Goal: Task Accomplishment & Management: Manage account settings

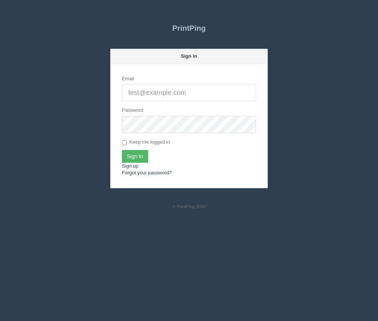
type input "[PERSON_NAME][EMAIL_ADDRESS][DOMAIN_NAME]"
click at [126, 160] on input "Sign In" at bounding box center [135, 156] width 26 height 13
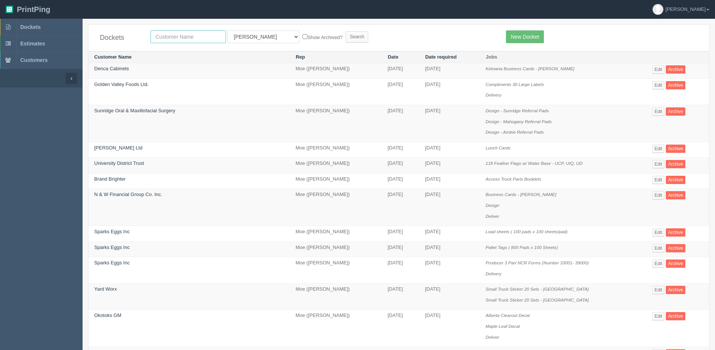
click at [186, 39] on input "text" at bounding box center [187, 36] width 75 height 13
type input "action furnace"
click at [346, 31] on input "Search" at bounding box center [357, 36] width 23 height 11
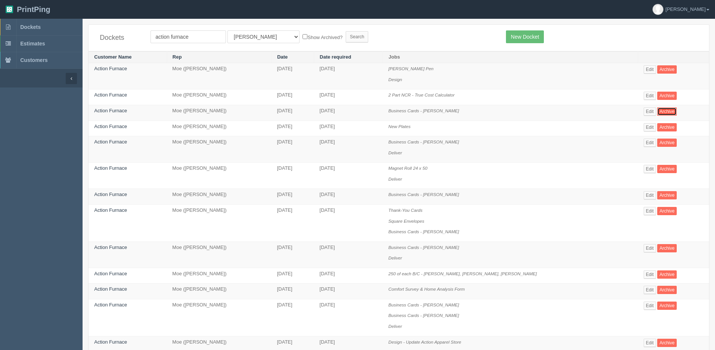
click at [657, 111] on link "Archive" at bounding box center [667, 111] width 20 height 8
click at [654, 111] on link "Edit" at bounding box center [649, 111] width 12 height 8
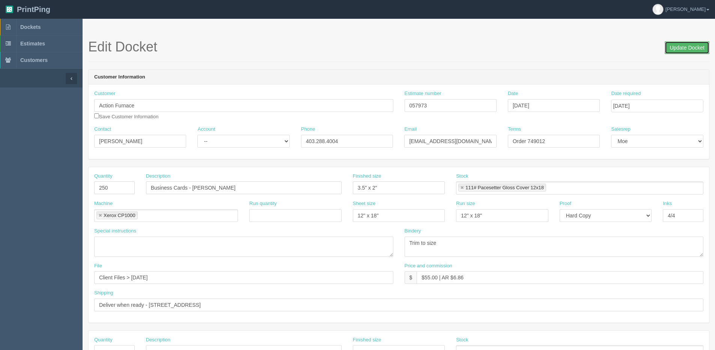
drag, startPoint x: 688, startPoint y: 48, endPoint x: 603, endPoint y: 48, distance: 84.8
click at [686, 48] on input "Update Docket" at bounding box center [687, 47] width 45 height 13
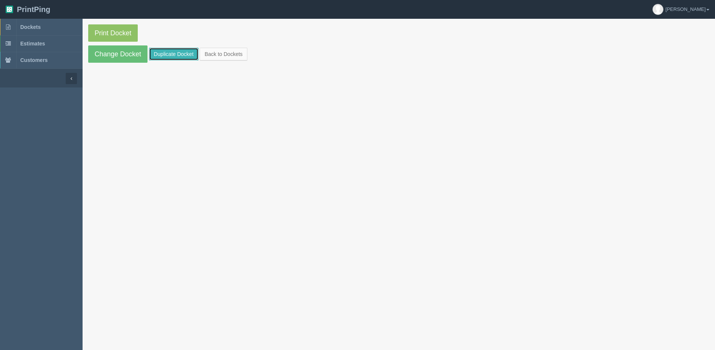
click at [186, 51] on link "Duplicate Docket" at bounding box center [174, 54] width 50 height 13
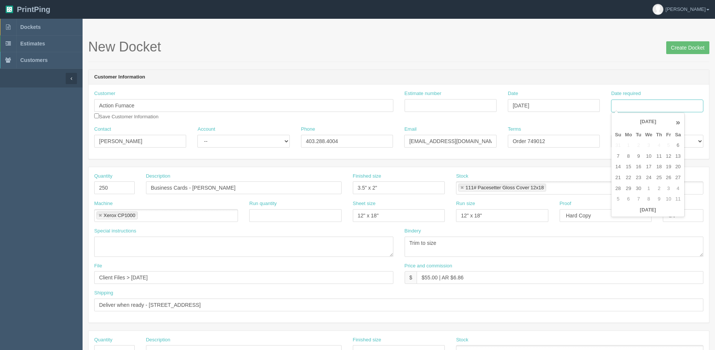
drag, startPoint x: 634, startPoint y: 101, endPoint x: 626, endPoint y: 107, distance: 9.8
click at [634, 101] on input "Date required" at bounding box center [657, 105] width 92 height 13
click at [615, 213] on th "Today" at bounding box center [648, 209] width 70 height 11
click at [628, 168] on td "15" at bounding box center [628, 166] width 11 height 11
type input "[DATE]"
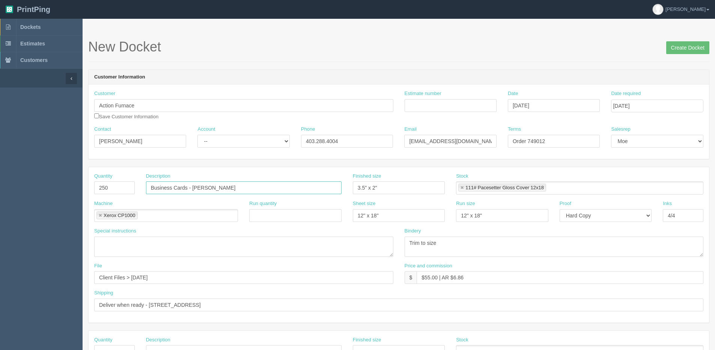
drag, startPoint x: 257, startPoint y: 177, endPoint x: 394, endPoint y: 155, distance: 138.3
click at [373, 158] on form "New Docket Create Docket Customer Information Customer Action Furnace Save Cust…" at bounding box center [398, 354] width 621 height 631
type input "Business Cards - [PERSON_NAME]"
drag, startPoint x: 532, startPoint y: 141, endPoint x: 647, endPoint y: 96, distance: 123.7
click at [642, 100] on div "Customer Action Furnace Save Customer Information Estimate number Date Septembe…" at bounding box center [399, 121] width 620 height 74
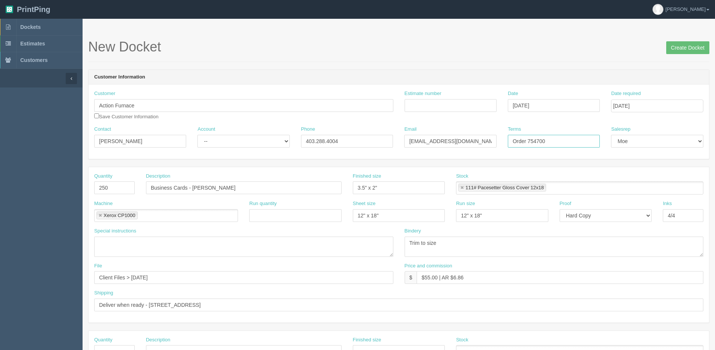
type input "Order 754700"
click at [704, 47] on input "Create Docket" at bounding box center [687, 47] width 43 height 13
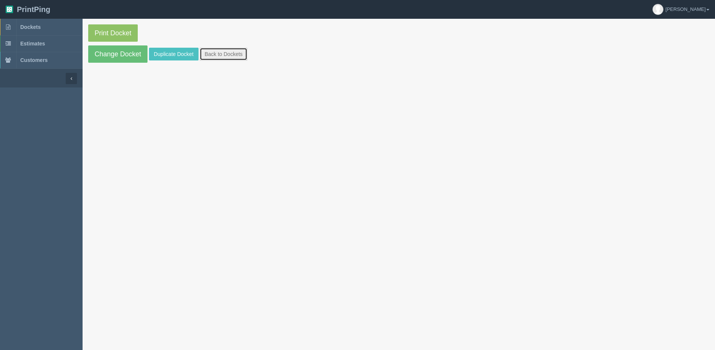
click at [219, 59] on link "Back to Dockets" at bounding box center [224, 54] width 48 height 13
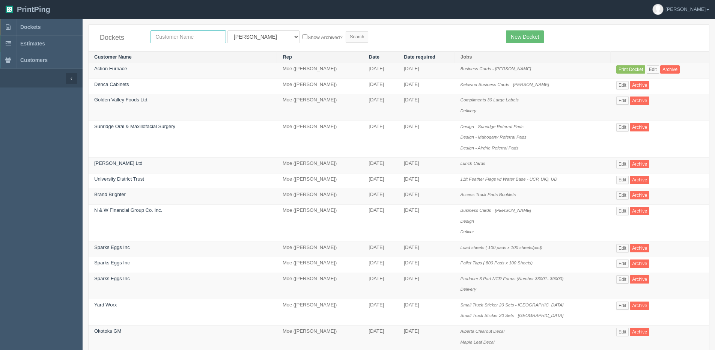
click at [178, 41] on input "text" at bounding box center [187, 36] width 75 height 13
type input "action"
click at [302, 37] on label "Show Archived?" at bounding box center [322, 37] width 40 height 9
click at [302, 37] on input "Show Archived?" at bounding box center [304, 36] width 5 height 5
checkbox input "true"
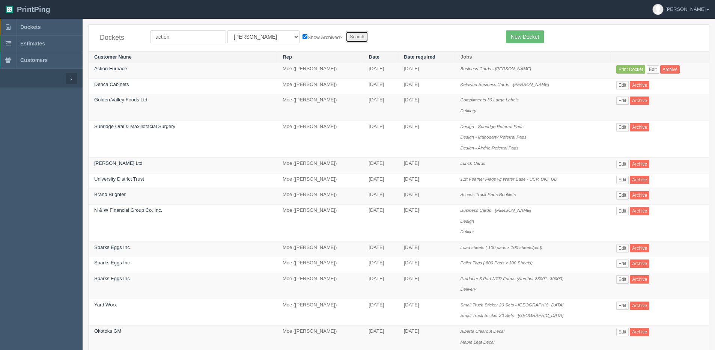
click at [346, 36] on input "Search" at bounding box center [357, 36] width 23 height 11
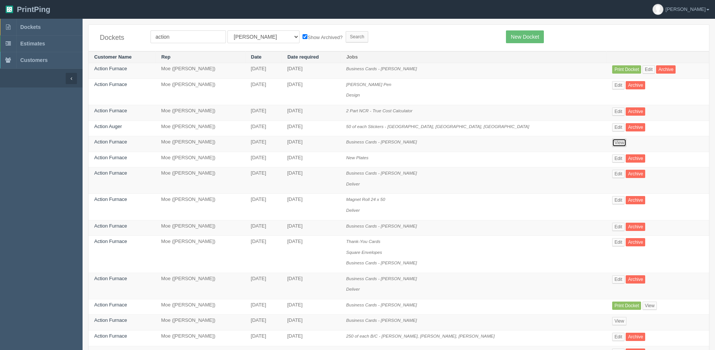
click at [613, 144] on link "View" at bounding box center [619, 142] width 14 height 8
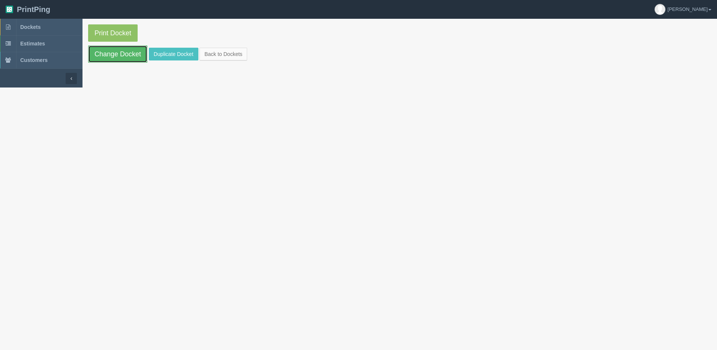
click at [120, 54] on link "Change Docket" at bounding box center [117, 53] width 59 height 17
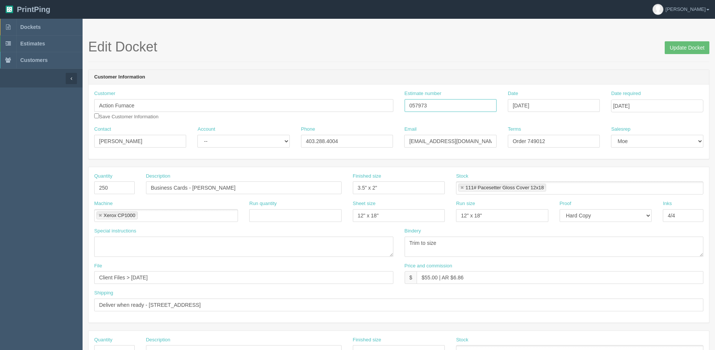
drag, startPoint x: 432, startPoint y: 105, endPoint x: 274, endPoint y: 123, distance: 158.9
click at [274, 123] on div "Customer Action Furnace Save Customer Information Estimate number 057973 Date A…" at bounding box center [399, 108] width 620 height 36
click at [23, 24] on span "Dockets" at bounding box center [30, 27] width 20 height 6
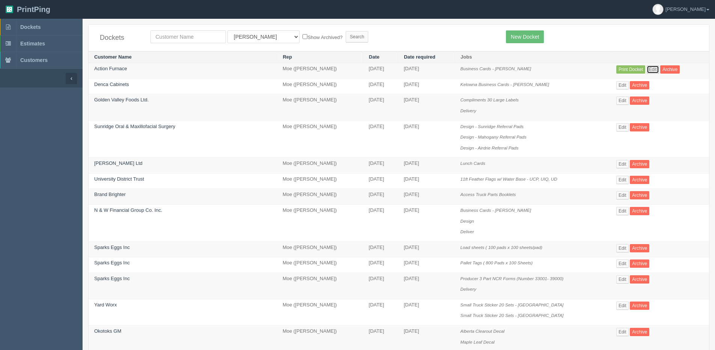
click at [648, 72] on link "Edit" at bounding box center [652, 69] width 12 height 8
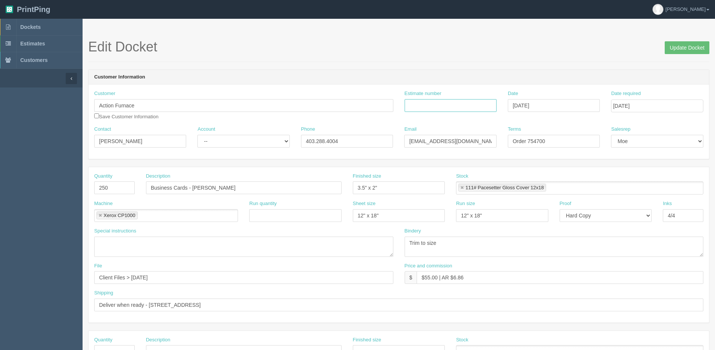
click at [426, 102] on input "Estimate number" at bounding box center [450, 105] width 92 height 13
paste input "057973"
type input "057973"
click at [683, 47] on input "Update Docket" at bounding box center [687, 47] width 45 height 13
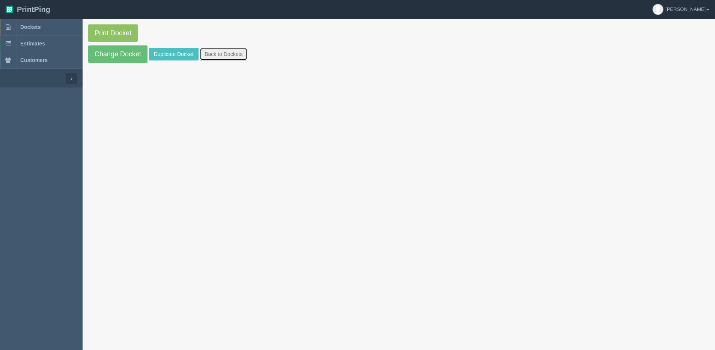
click at [234, 53] on link "Back to Dockets" at bounding box center [224, 54] width 48 height 13
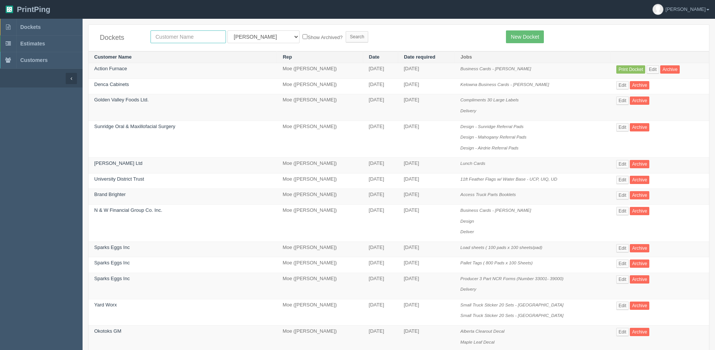
click at [203, 42] on input "text" at bounding box center [187, 36] width 75 height 13
type input "okotoks"
click at [346, 31] on input "Search" at bounding box center [357, 36] width 23 height 11
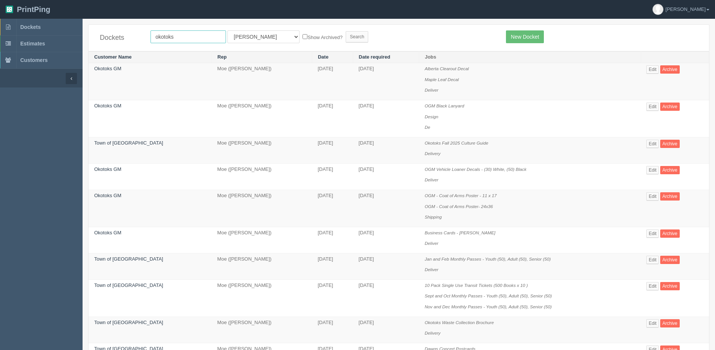
click at [194, 35] on input "okotoks" at bounding box center [187, 36] width 75 height 13
click at [160, 37] on input "okotoks" at bounding box center [187, 36] width 75 height 13
click at [156, 33] on input "okotoks" at bounding box center [187, 36] width 75 height 13
drag, startPoint x: 196, startPoint y: 34, endPoint x: -31, endPoint y: 69, distance: 229.3
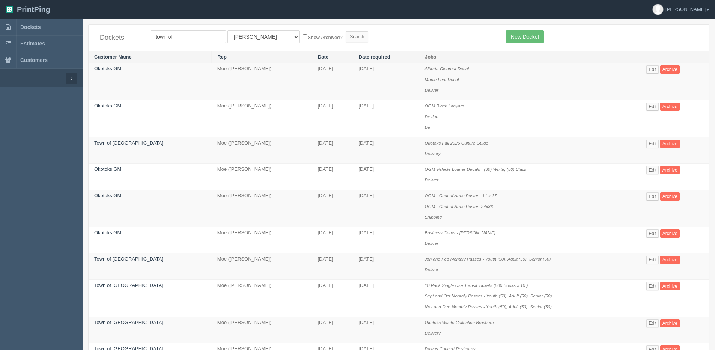
click at [302, 38] on label "Show Archived?" at bounding box center [322, 37] width 40 height 9
click at [211, 39] on input "town of" at bounding box center [187, 36] width 75 height 13
type input "town of okotoks"
click at [302, 34] on label "Show Archived?" at bounding box center [322, 37] width 40 height 9
click at [302, 34] on input "Show Archived?" at bounding box center [304, 36] width 5 height 5
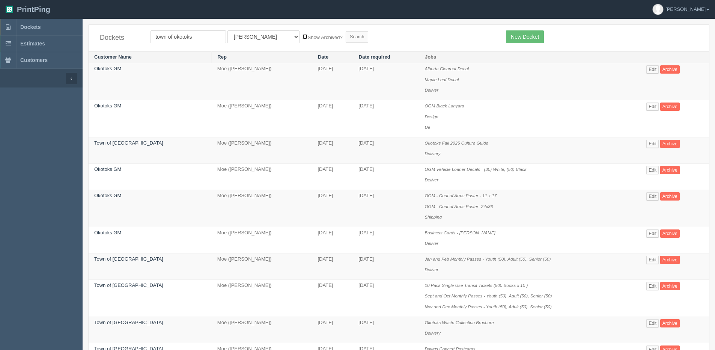
checkbox input "true"
drag, startPoint x: 256, startPoint y: 35, endPoint x: 253, endPoint y: 45, distance: 10.5
click at [253, 45] on div "Dockets town of okotoks All Users Ali Ali Test 1 Aly Amy Ankit Arif Brandon Dan…" at bounding box center [399, 38] width 620 height 26
select select "1"
click at [227, 30] on select "All Users Ali Ali Test 1 Aly Amy Ankit Arif Brandon Dan France Greg Jim Mark Ma…" at bounding box center [263, 36] width 72 height 13
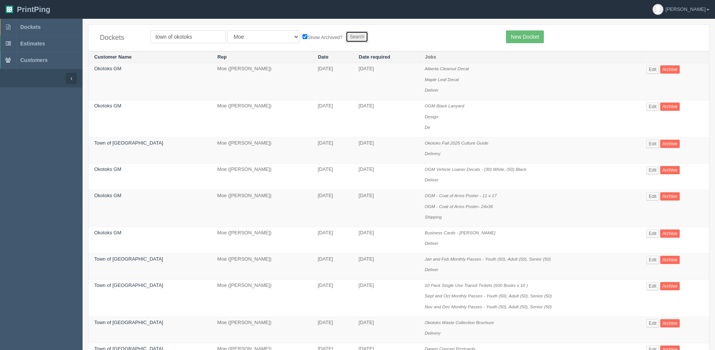
click at [346, 35] on input "Search" at bounding box center [357, 36] width 23 height 11
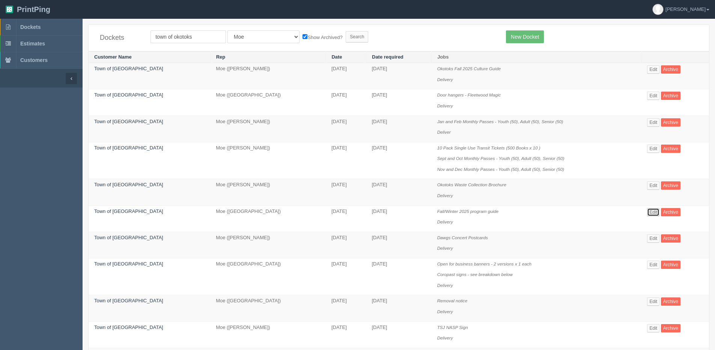
click at [651, 210] on link "Edit" at bounding box center [653, 212] width 12 height 8
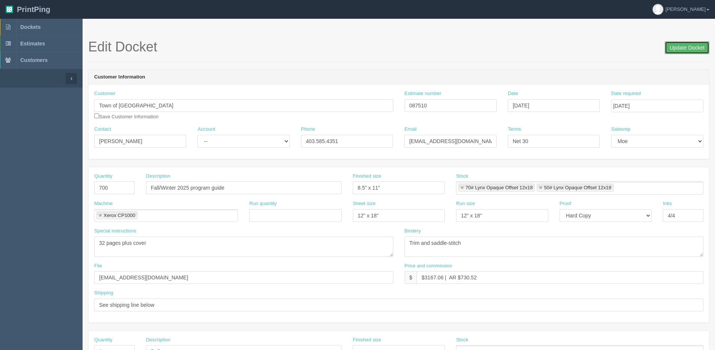
drag, startPoint x: 680, startPoint y: 45, endPoint x: 656, endPoint y: 33, distance: 26.7
click at [670, 39] on section "Edit Docket Update Docket Customer Information Customer Town of Okotoks Save Cu…" at bounding box center [399, 350] width 632 height 663
click at [690, 48] on input "Update Docket" at bounding box center [687, 47] width 45 height 13
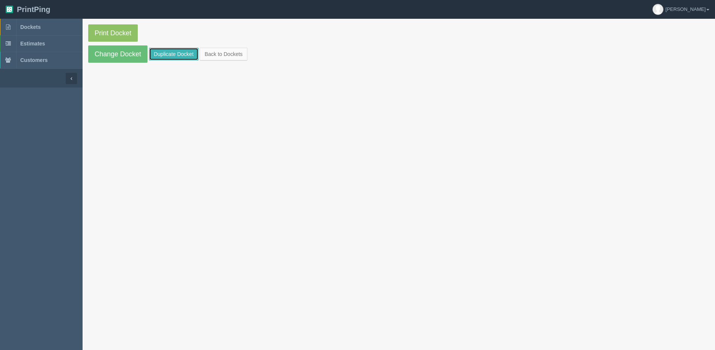
click at [179, 53] on link "Duplicate Docket" at bounding box center [174, 54] width 50 height 13
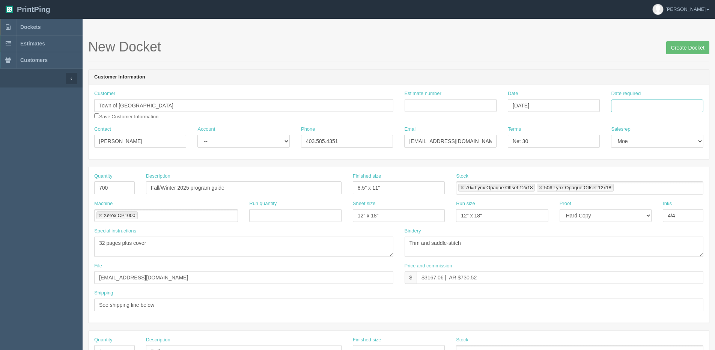
click at [646, 104] on input "Date required" at bounding box center [657, 105] width 92 height 13
click at [619, 213] on th "[DATE]" at bounding box center [648, 209] width 70 height 11
type input "[DATE]"
drag, startPoint x: 626, startPoint y: 167, endPoint x: 499, endPoint y: 179, distance: 127.4
click at [617, 170] on tr "14 15 16 17 18 19 20" at bounding box center [648, 166] width 70 height 11
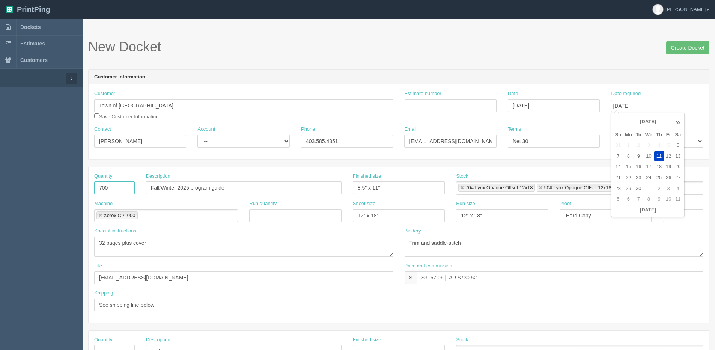
drag, startPoint x: 108, startPoint y: 190, endPoint x: -21, endPoint y: 199, distance: 129.4
click at [0, 199] on html "PrintPing [PERSON_NAME] Edit account ( [PERSON_NAME][EMAIL_ADDRESS][DOMAIN_NAME…" at bounding box center [357, 340] width 715 height 681
type input "300"
drag, startPoint x: 144, startPoint y: 275, endPoint x: -48, endPoint y: 286, distance: 192.0
click at [0, 286] on html "PrintPing [PERSON_NAME] Edit account ( [PERSON_NAME][EMAIL_ADDRESS][DOMAIN_NAME…" at bounding box center [357, 340] width 715 height 681
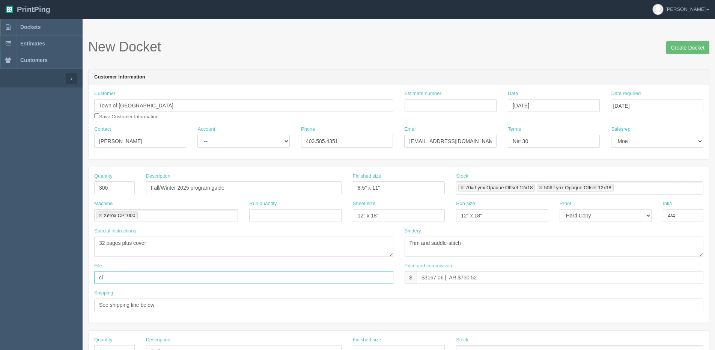
type input "Client Files > [DATE]"
click at [419, 100] on input "Estimate number" at bounding box center [450, 105] width 92 height 13
type input "087510"
click at [557, 65] on form "New Docket Create Docket Customer Information Customer Town of Okotoks Save Cus…" at bounding box center [398, 354] width 621 height 631
drag, startPoint x: 423, startPoint y: 278, endPoint x: 439, endPoint y: 278, distance: 16.1
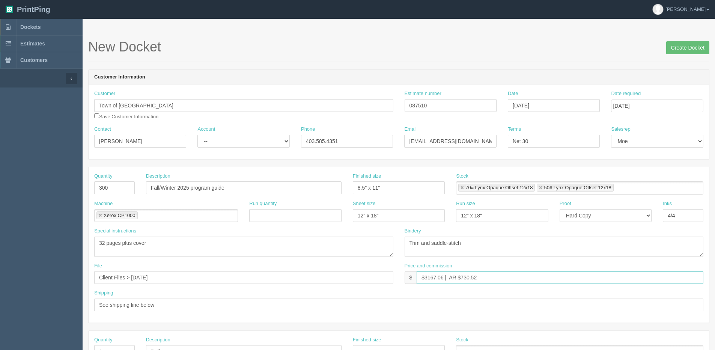
click at [439, 278] on input "$3167.06 | AR $730.52" at bounding box center [559, 277] width 287 height 13
click at [437, 279] on input "$3167.06 | AR $730.52" at bounding box center [559, 277] width 287 height 13
drag, startPoint x: 423, startPoint y: 279, endPoint x: 424, endPoint y: 286, distance: 7.2
click at [443, 278] on input "$3167.06 | AR $730.52" at bounding box center [559, 277] width 287 height 13
drag, startPoint x: 461, startPoint y: 278, endPoint x: 442, endPoint y: 196, distance: 84.5
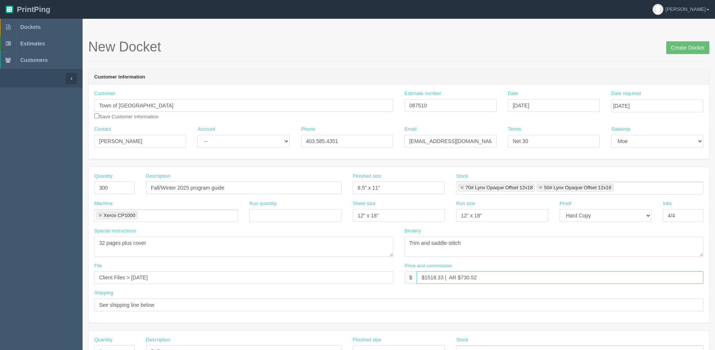
click at [549, 260] on div "Quantity 300 Description Fall/Winter 2025 program guide Finished size 8.5" x 11…" at bounding box center [399, 244] width 620 height 155
type input "$1518.33 | AR $350.38"
click at [582, 216] on select "-- Email Hard Copy" at bounding box center [605, 215] width 92 height 13
select select "Email"
click at [559, 209] on select "-- Email Hard Copy" at bounding box center [605, 215] width 92 height 13
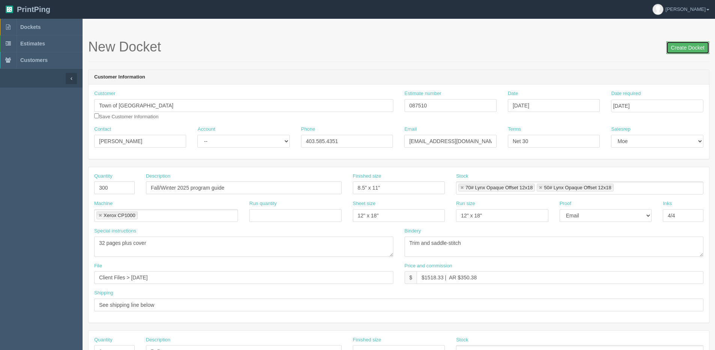
click at [690, 46] on input "Create Docket" at bounding box center [687, 47] width 43 height 13
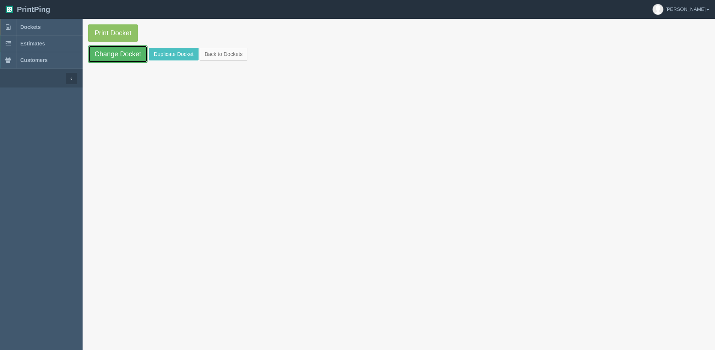
drag, startPoint x: 122, startPoint y: 52, endPoint x: 170, endPoint y: 54, distance: 48.1
click at [122, 52] on link "Change Docket" at bounding box center [117, 53] width 59 height 17
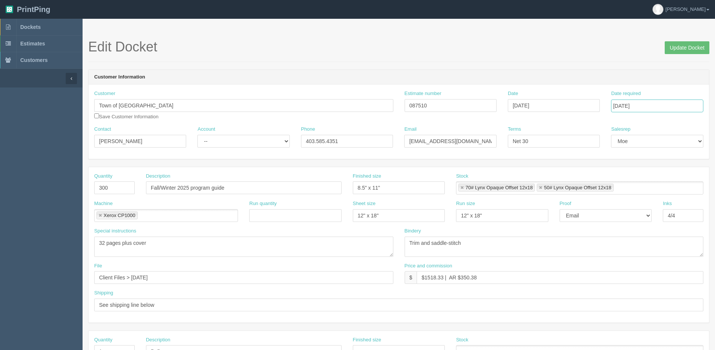
click at [624, 107] on input "[DATE]" at bounding box center [657, 105] width 92 height 13
click at [630, 166] on td "15" at bounding box center [628, 166] width 11 height 11
type input "[DATE]"
click at [691, 45] on input "Update Docket" at bounding box center [687, 47] width 45 height 13
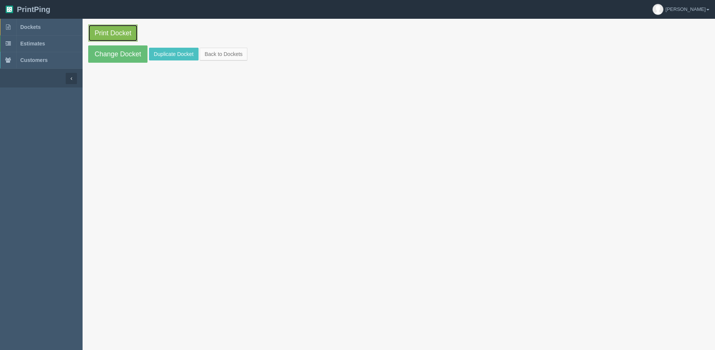
click at [123, 34] on link "Print Docket" at bounding box center [113, 32] width 50 height 17
drag, startPoint x: 102, startPoint y: 51, endPoint x: 17, endPoint y: 93, distance: 95.3
click at [102, 51] on link "Change Docket" at bounding box center [117, 53] width 59 height 17
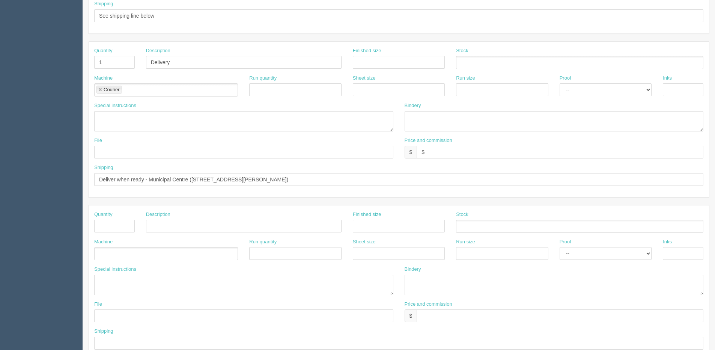
scroll to position [219, 0]
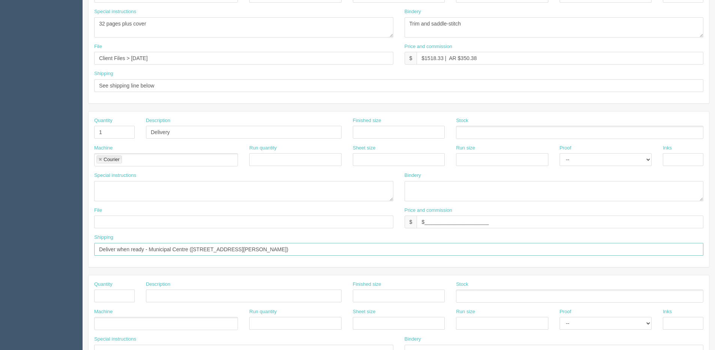
click at [118, 248] on input "Deliver when ready - Municipal Centre (5 Elizabeth Street, Okotoks)" at bounding box center [398, 249] width 609 height 13
drag, startPoint x: 45, startPoint y: 249, endPoint x: 171, endPoint y: 290, distance: 132.3
click at [171, 290] on input "text" at bounding box center [243, 295] width 195 height 13
click at [113, 250] on input "Deliver;when ready - Municipal Centre (5 Elizabeth Street, Okotoks)" at bounding box center [398, 249] width 609 height 13
click at [114, 248] on input "Deliver;when ready - Municipal Centre (5 Elizabeth Street, Okotoks)" at bounding box center [398, 249] width 609 height 13
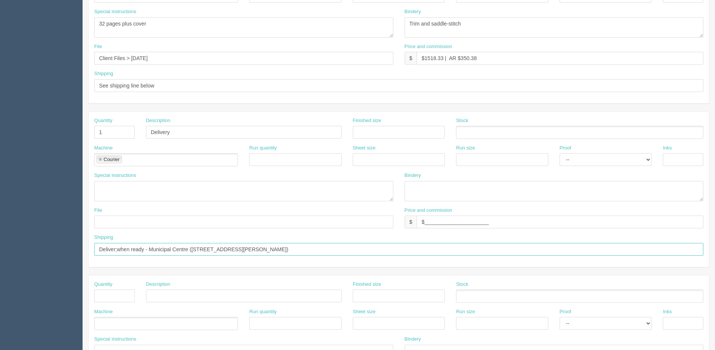
click at [116, 248] on input "Deliver;when ready - Municipal Centre (5 Elizabeth Street, Okotoks)" at bounding box center [398, 249] width 609 height 13
paste input "Okotoks Recreation Centre, located at 99 Okotoks Drive, Okotoks and with ATTN t…"
click at [184, 249] on input "Deliver: Okotoks Recreation Centre, located at 99 Okotoks Drive, Okotoks and wi…" at bounding box center [398, 249] width 609 height 13
type input "Deliver: Okotoks Recreation Centre, 99 Okotoks Drive, Okotoks and with ATTN to …"
drag, startPoint x: 504, startPoint y: 224, endPoint x: 130, endPoint y: 234, distance: 373.5
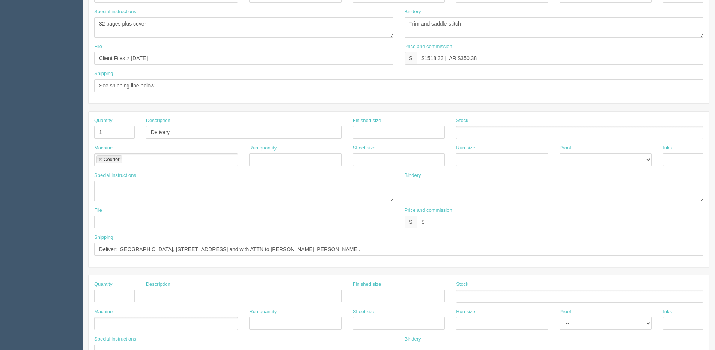
click at [140, 233] on div "File Price and commission $ $______________________" at bounding box center [399, 220] width 620 height 27
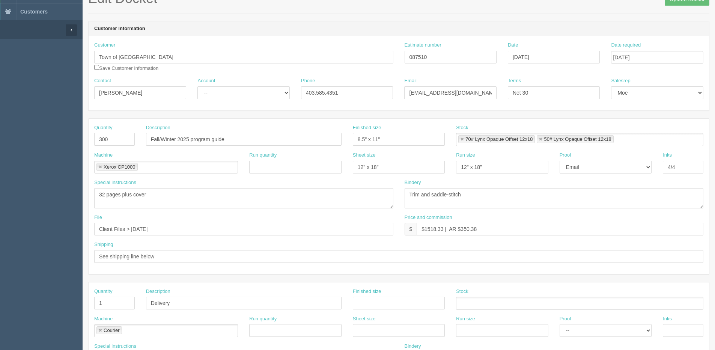
scroll to position [32, 0]
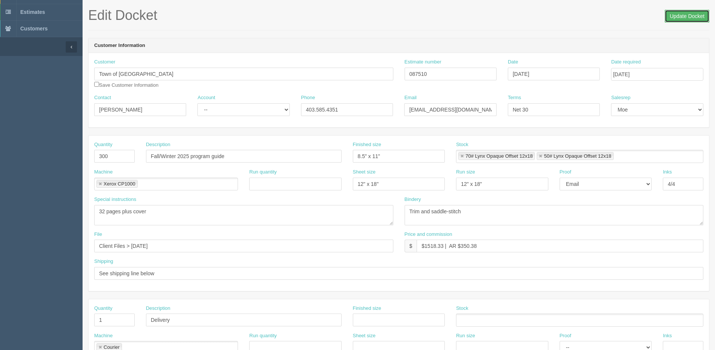
click at [687, 15] on input "Update Docket" at bounding box center [687, 16] width 45 height 13
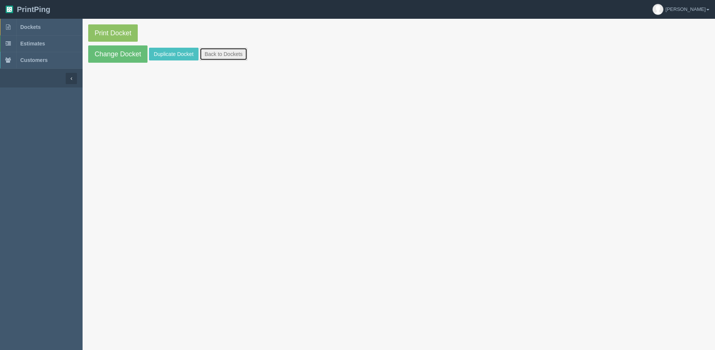
click at [227, 48] on link "Back to Dockets" at bounding box center [224, 54] width 48 height 13
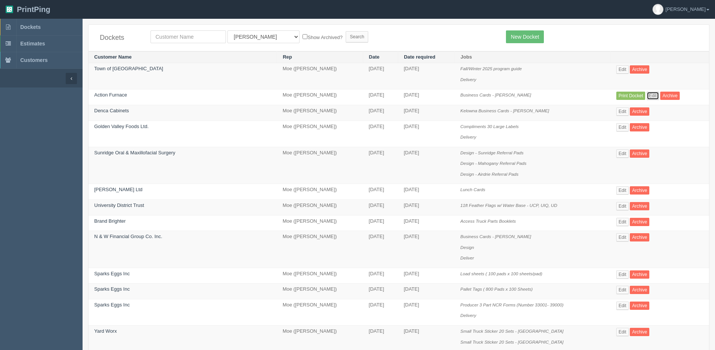
drag, startPoint x: 646, startPoint y: 94, endPoint x: 647, endPoint y: 88, distance: 6.1
click at [646, 94] on link "Edit" at bounding box center [652, 96] width 12 height 8
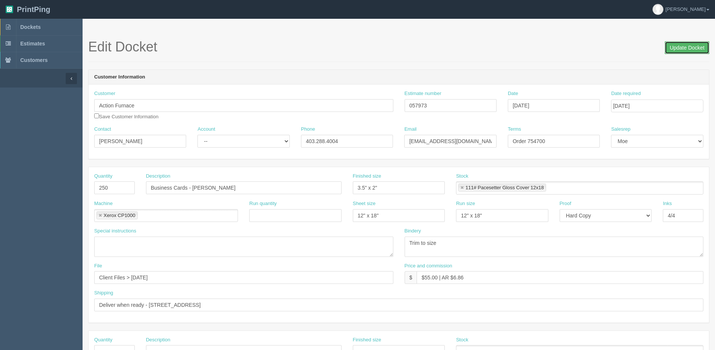
click at [698, 47] on input "Update Docket" at bounding box center [687, 47] width 45 height 13
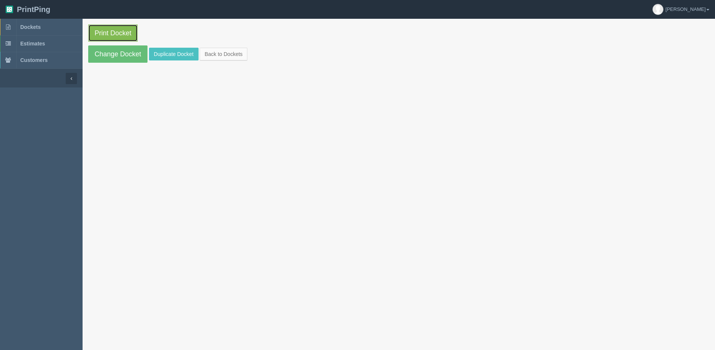
click at [108, 29] on link "Print Docket" at bounding box center [113, 32] width 50 height 17
click at [222, 59] on link "Back to Dockets" at bounding box center [224, 54] width 48 height 13
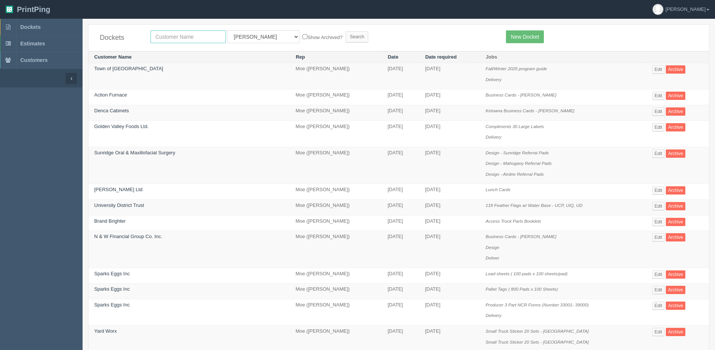
click at [208, 38] on input "text" at bounding box center [187, 36] width 75 height 13
type input "action furnace"
click at [302, 35] on label "Show Archived?" at bounding box center [322, 37] width 40 height 9
click at [302, 35] on input "Show Archived?" at bounding box center [304, 36] width 5 height 5
checkbox input "true"
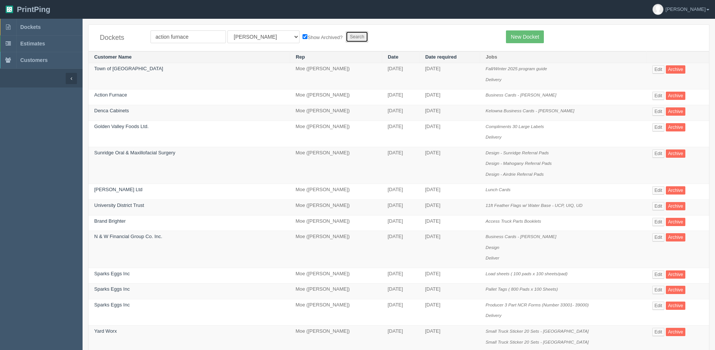
click at [346, 34] on input "Search" at bounding box center [357, 36] width 23 height 11
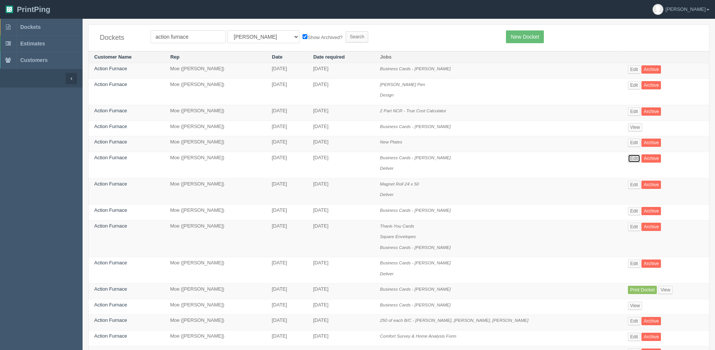
click at [634, 161] on link "Edit" at bounding box center [634, 158] width 12 height 8
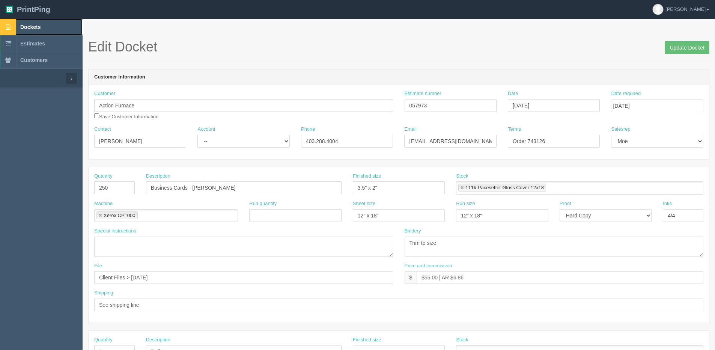
click at [25, 29] on span "Dockets" at bounding box center [30, 27] width 20 height 6
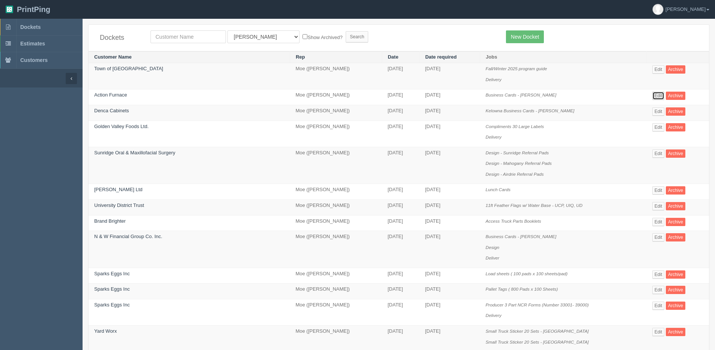
click at [656, 95] on link "Edit" at bounding box center [658, 96] width 12 height 8
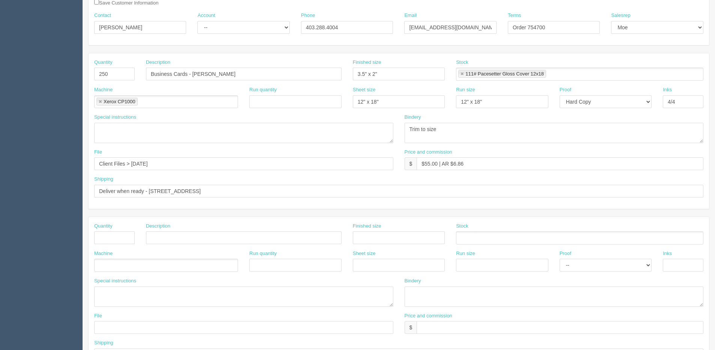
scroll to position [150, 0]
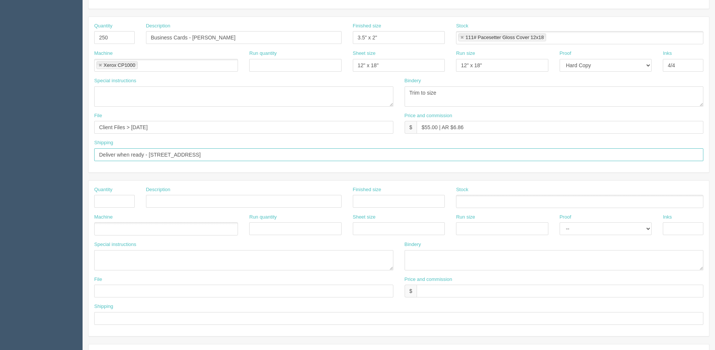
drag, startPoint x: 254, startPoint y: 153, endPoint x: -47, endPoint y: 155, distance: 300.5
click at [0, 155] on html "PrintPing [PERSON_NAME] Edit account ( [PERSON_NAME][EMAIL_ADDRESS][DOMAIN_NAME…" at bounding box center [357, 190] width 715 height 681
type input "See shipping line"
click at [123, 200] on input "text" at bounding box center [114, 201] width 41 height 13
type input "1"
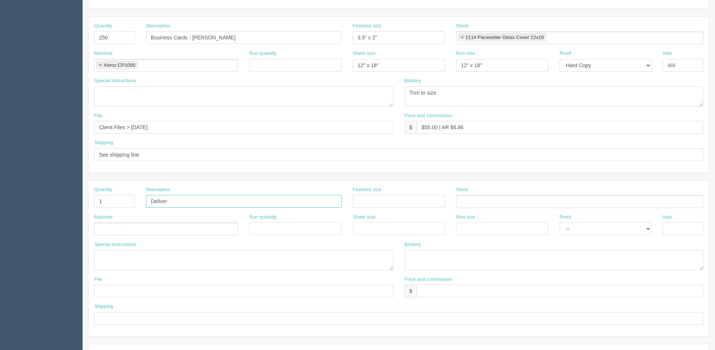
type input "Deliver"
click at [115, 233] on ul at bounding box center [166, 228] width 144 height 13
type input "Courier"
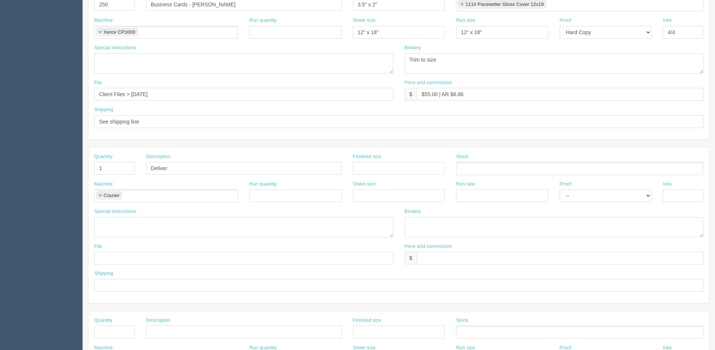
scroll to position [225, 0]
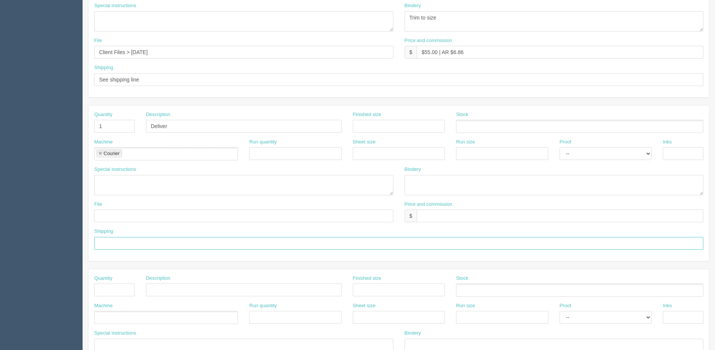
click at [122, 241] on input "text" at bounding box center [398, 243] width 609 height 13
paste input "Ashli Wetmore Action Furnace 8441 Coronet Rd Edmonton, AB, T6E 4N7 Canada 587-3…"
click at [96, 242] on input "Ashli Wetmore Action Furnace 8441 Coronet Rd Edmonton, AB, T6E 4N7 Canada 587-3…" at bounding box center [398, 243] width 609 height 13
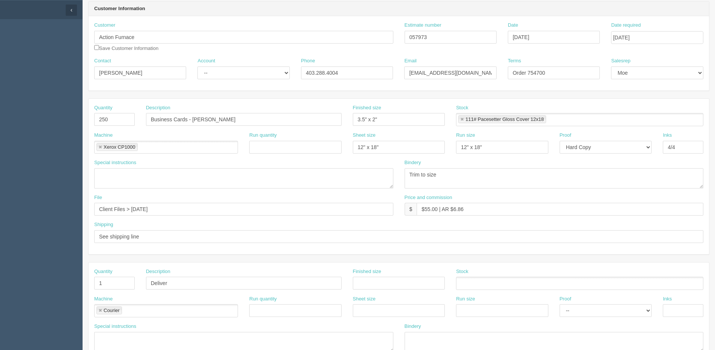
scroll to position [38, 0]
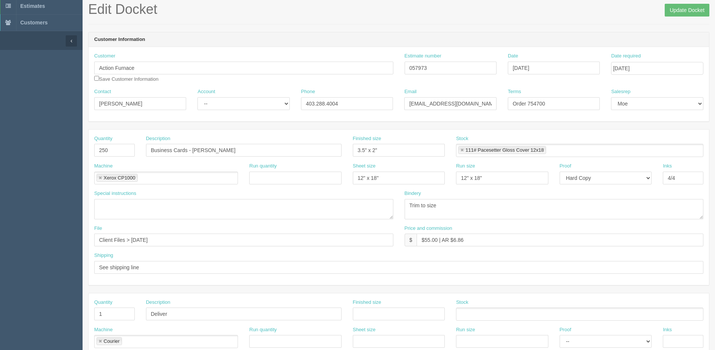
type input "Attn: Ashli Wetmore - Action Furnace 8441 Coronet Rd Edmonton, AB, T6E 4N7 Cana…"
click at [673, 18] on div "Edit Docket Update Docket" at bounding box center [398, 13] width 621 height 23
click at [675, 12] on input "Update Docket" at bounding box center [687, 10] width 45 height 13
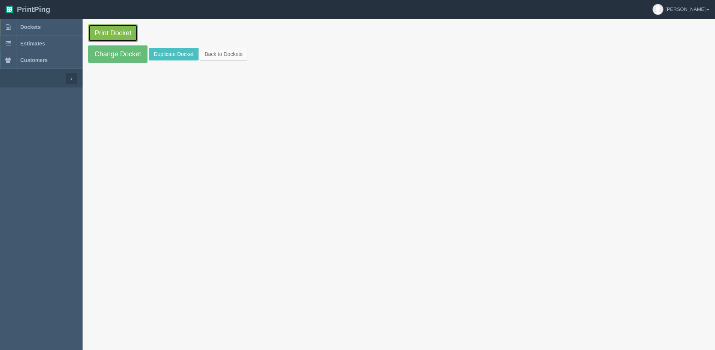
click at [111, 41] on link "Print Docket" at bounding box center [113, 32] width 50 height 17
click at [232, 50] on link "Back to Dockets" at bounding box center [224, 54] width 48 height 13
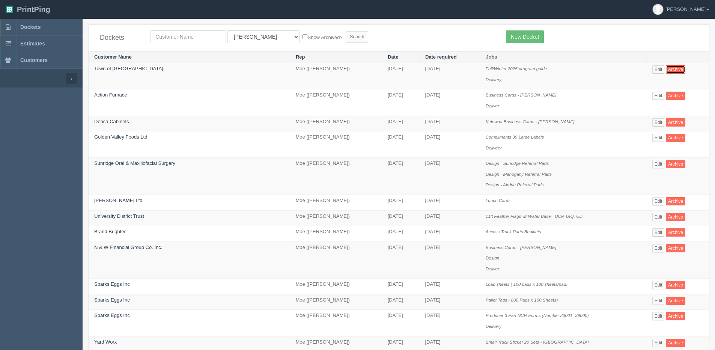
click at [666, 68] on link "Archive" at bounding box center [676, 69] width 20 height 8
click at [657, 66] on link "Edit" at bounding box center [658, 69] width 12 height 8
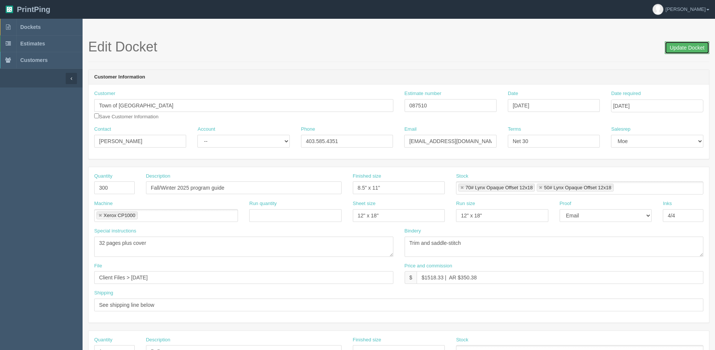
click at [687, 47] on input "Update Docket" at bounding box center [687, 47] width 45 height 13
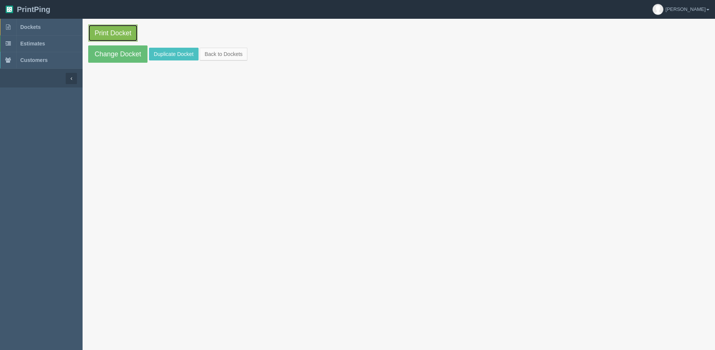
click at [102, 31] on link "Print Docket" at bounding box center [113, 32] width 50 height 17
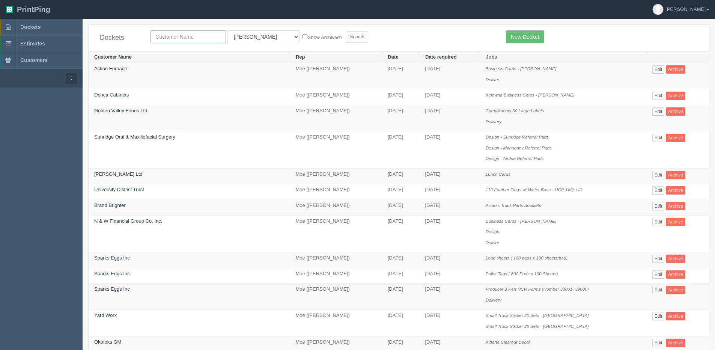
click at [174, 42] on input "text" at bounding box center [187, 36] width 75 height 13
type input "zoga print"
click at [346, 31] on input "Search" at bounding box center [357, 36] width 23 height 11
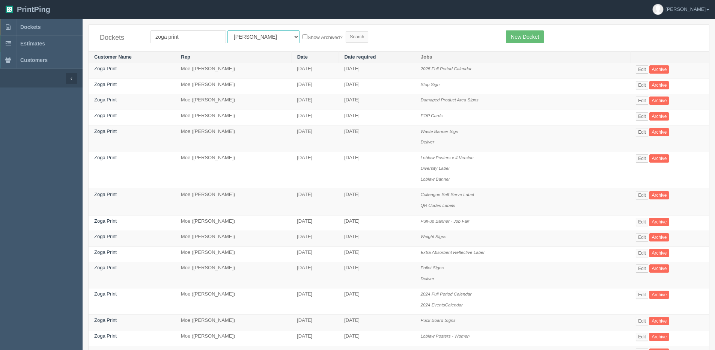
click at [241, 39] on select "All Users Ali Ali Test 1 Aly Amy Ankit Arif Brandon Dan France Greg Jim Mark Ma…" at bounding box center [263, 36] width 72 height 13
select select "1"
click at [227, 30] on select "All Users Ali Ali Test 1 Aly Amy Ankit Arif Brandon Dan France Greg Jim Mark Ma…" at bounding box center [263, 36] width 72 height 13
drag, startPoint x: 288, startPoint y: 33, endPoint x: 316, endPoint y: 34, distance: 27.8
click at [302, 33] on label "Show Archived?" at bounding box center [322, 37] width 40 height 9
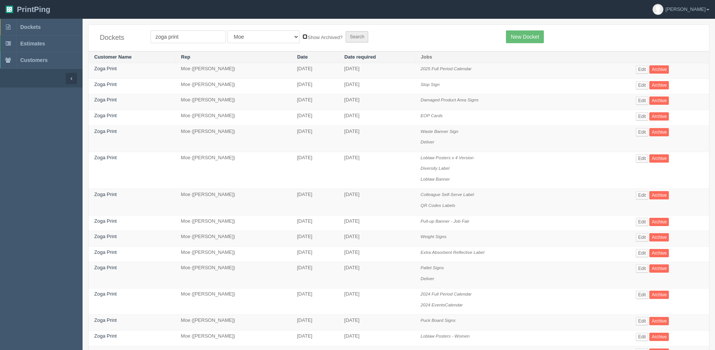
click at [302, 34] on input "Show Archived?" at bounding box center [304, 36] width 5 height 5
checkbox input "true"
click at [346, 34] on input "Search" at bounding box center [357, 36] width 23 height 11
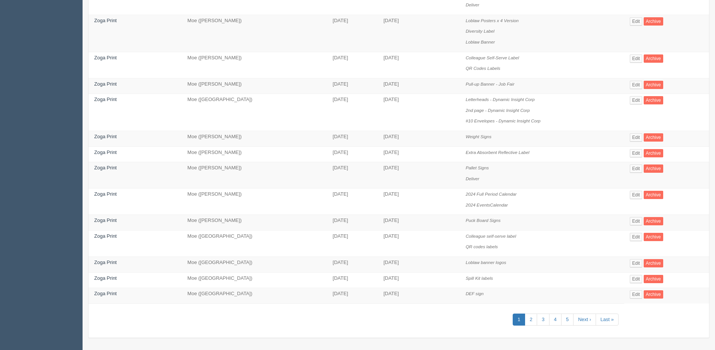
scroll to position [290, 0]
click at [636, 150] on link "Edit" at bounding box center [636, 152] width 12 height 8
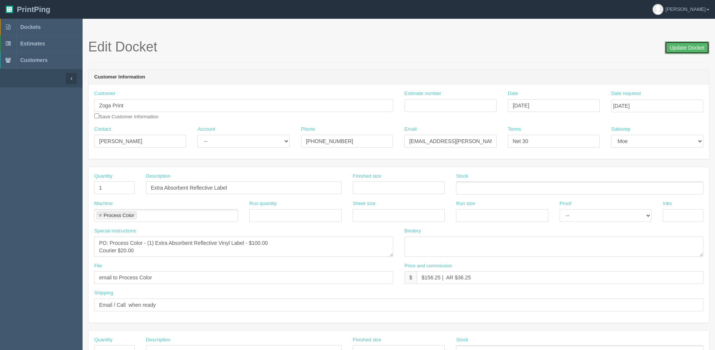
drag, startPoint x: 685, startPoint y: 46, endPoint x: 644, endPoint y: 45, distance: 41.3
click at [685, 46] on input "Update Docket" at bounding box center [687, 47] width 45 height 13
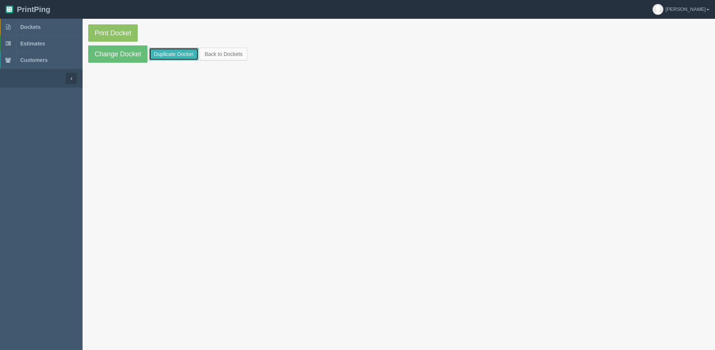
click at [170, 54] on link "Duplicate Docket" at bounding box center [174, 54] width 50 height 13
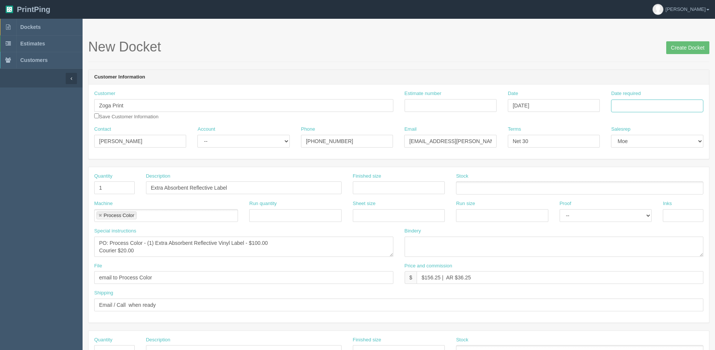
click at [646, 107] on input "Date required" at bounding box center [657, 105] width 92 height 13
click at [625, 215] on th "[DATE]" at bounding box center [648, 209] width 70 height 11
drag, startPoint x: 668, startPoint y: 167, endPoint x: 505, endPoint y: 168, distance: 163.6
click at [668, 167] on td "19" at bounding box center [668, 166] width 9 height 11
type input "[DATE]"
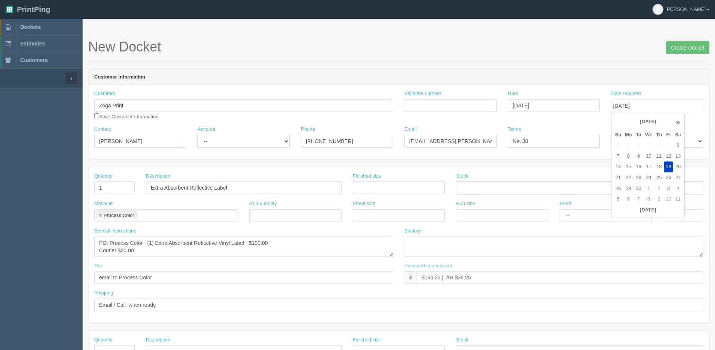
click at [2, 241] on aside "Dockets Estimates Customers" at bounding box center [41, 350] width 83 height 663
click at [150, 245] on textarea "PO: Process Color - (1) Extra Absorbent Reflective Vinyl Label - $100.00 Courie…" at bounding box center [243, 246] width 299 height 20
drag, startPoint x: 126, startPoint y: 251, endPoint x: 241, endPoint y: 243, distance: 115.1
click at [241, 243] on textarea "PO: Process Color - (1) Extra Absorbent Reflective Vinyl Label - $100.00 Courie…" at bounding box center [243, 246] width 299 height 20
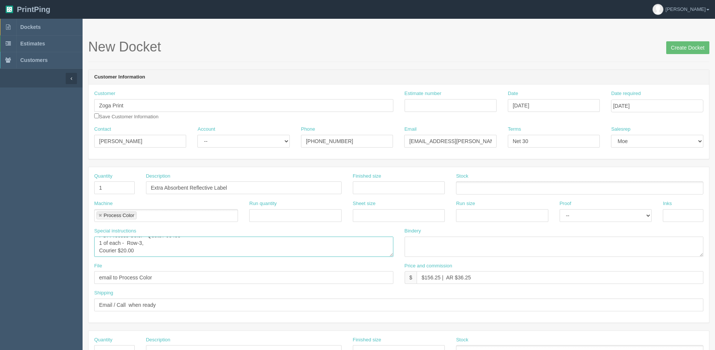
drag, startPoint x: 128, startPoint y: 249, endPoint x: 144, endPoint y: 246, distance: 16.0
click at [144, 246] on textarea "PO: Process Color - (1) Extra Absorbent Reflective Vinyl Label - $100.00 Courie…" at bounding box center [243, 246] width 299 height 20
click at [164, 246] on textarea "PO: Process Color - (1) Extra Absorbent Reflective Vinyl Label - $100.00 Courie…" at bounding box center [243, 246] width 299 height 20
paste textarea "Row-3,"
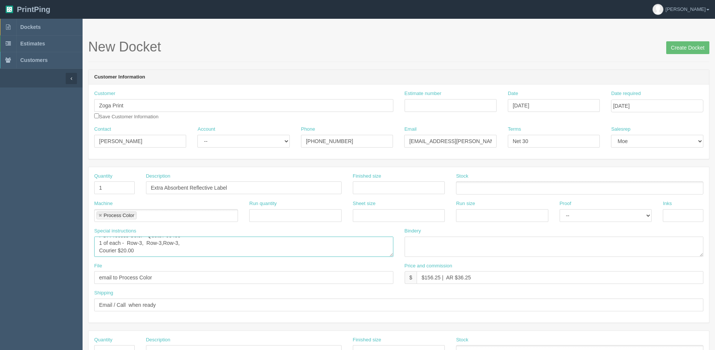
paste textarea "Row-3,"
click at [160, 242] on textarea "PO: Process Color - (1) Extra Absorbent Reflective Vinyl Label - $100.00 Courie…" at bounding box center [243, 246] width 299 height 20
click at [164, 242] on textarea "PO: Process Color - (1) Extra Absorbent Reflective Vinyl Label - $100.00 Courie…" at bounding box center [243, 246] width 299 height 20
click at [178, 240] on textarea "PO: Process Color - (1) Extra Absorbent Reflective Vinyl Label - $100.00 Courie…" at bounding box center [243, 246] width 299 height 20
click at [182, 242] on textarea "PO: Process Color - (1) Extra Absorbent Reflective Vinyl Label - $100.00 Courie…" at bounding box center [243, 246] width 299 height 20
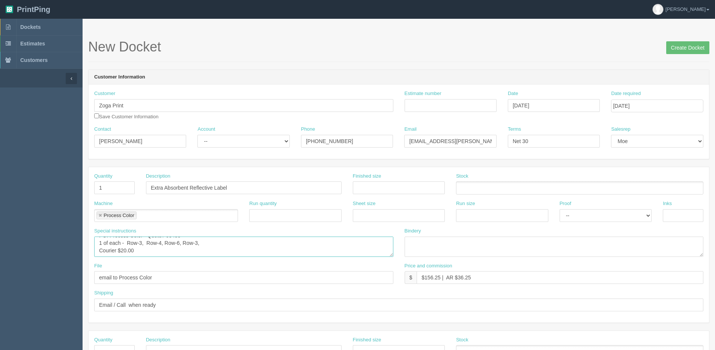
click at [195, 241] on textarea "PO: Process Color - (1) Extra Absorbent Reflective Vinyl Label - $100.00 Courie…" at bounding box center [243, 246] width 299 height 20
click at [236, 241] on textarea "PO: Process Color - (1) Extra Absorbent Reflective Vinyl Label - $100.00 Courie…" at bounding box center [243, 246] width 299 height 20
click at [234, 242] on textarea "PO: Process Color - (1) Extra Absorbent Reflective Vinyl Label - $100.00 Courie…" at bounding box center [243, 246] width 299 height 20
click at [257, 243] on textarea "PO: Process Color - (1) Extra Absorbent Reflective Vinyl Label - $100.00 Courie…" at bounding box center [243, 246] width 299 height 20
click at [244, 243] on textarea "PO: Process Color - (1) Extra Absorbent Reflective Vinyl Label - $100.00 Courie…" at bounding box center [243, 246] width 299 height 20
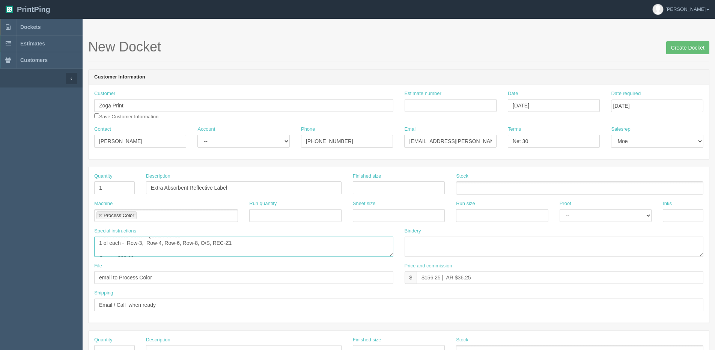
click at [100, 239] on textarea "PO: Process Color - (1) Extra Absorbent Reflective Vinyl Label - $100.00 Courie…" at bounding box center [243, 246] width 299 height 20
drag, startPoint x: 98, startPoint y: 245, endPoint x: 241, endPoint y: 248, distance: 142.6
click at [241, 248] on textarea "PO: Process Color - (1) Extra Absorbent Reflective Vinyl Label - $100.00 Courie…" at bounding box center [243, 246] width 299 height 20
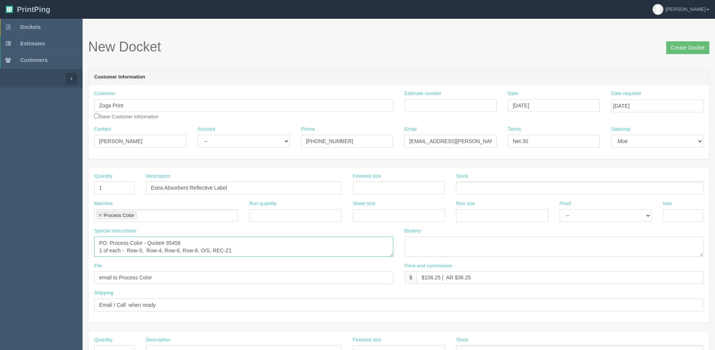
click at [259, 247] on textarea "PO: Process Color - (1) Extra Absorbent Reflective Vinyl Label - $100.00 Courie…" at bounding box center [243, 246] width 299 height 20
paste textarea "1 of each - Row-3, Row-4, Row-6, Row-8, O/S, REC-Z1 Courier $20.00"
drag, startPoint x: 135, startPoint y: 257, endPoint x: 105, endPoint y: 254, distance: 29.8
click at [105, 254] on div "Special instructions PO: Process Color - (1) Extra Absorbent Reflective Vinyl L…" at bounding box center [244, 244] width 310 height 35
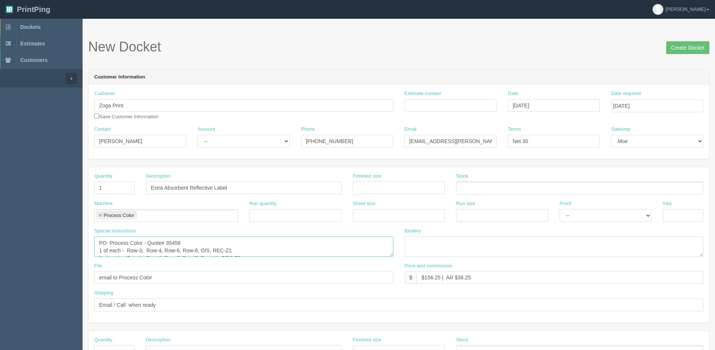
scroll to position [38, 0]
drag, startPoint x: 140, startPoint y: 253, endPoint x: 90, endPoint y: 256, distance: 49.6
click at [90, 256] on div "Special instructions PO: Process Color - (1) Extra Absorbent Reflective Vinyl L…" at bounding box center [244, 244] width 310 height 35
click at [126, 254] on textarea "PO: Process Color - (1) Extra Absorbent Reflective Vinyl Label - $100.00 Courie…" at bounding box center [243, 246] width 299 height 20
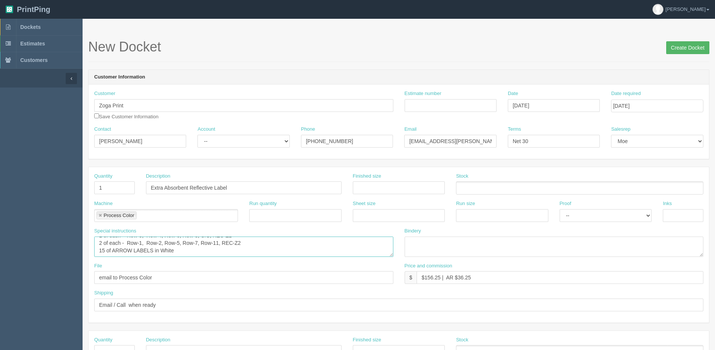
type textarea "PO: Process Color - Quote# 95458 1 of each - Row-3, Row-4, Row-6, Row-8, O/S, R…"
click at [695, 42] on input "Create Docket" at bounding box center [687, 47] width 43 height 13
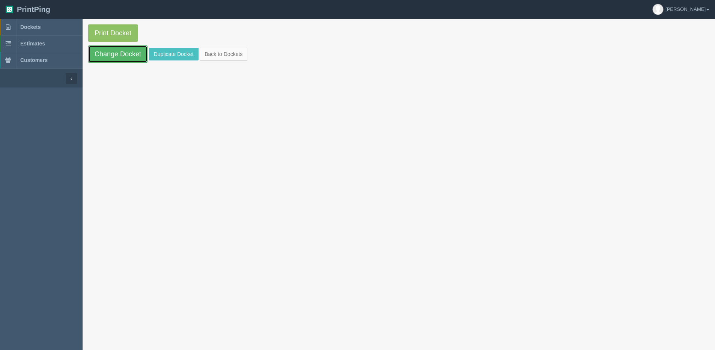
click at [116, 54] on link "Change Docket" at bounding box center [117, 53] width 59 height 17
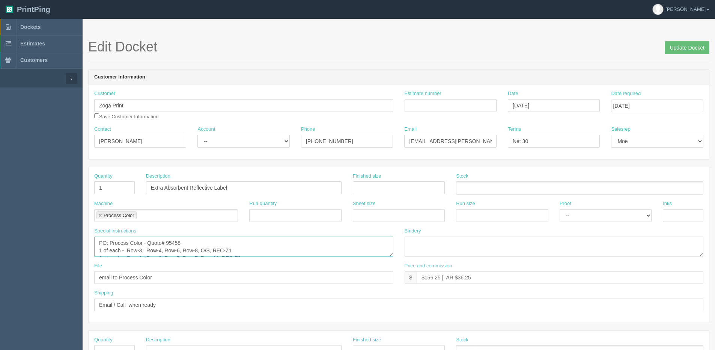
click at [236, 249] on textarea "PO: Process Color - Quote# 95458 1 of each - Row-3, Row-4, Row-6, Row-8, O/S, R…" at bounding box center [243, 246] width 299 height 20
click at [201, 249] on textarea "PO: Process Color - Quote# 95458 1 of each - Row-3, Row-4, Row-6, Row-8, O/S, R…" at bounding box center [243, 246] width 299 height 20
click at [200, 241] on textarea "PO: Process Color - Quote# 95458 1 of each - Row-3, Row-4, Row-6, Row-8, O/S, R…" at bounding box center [243, 246] width 299 height 20
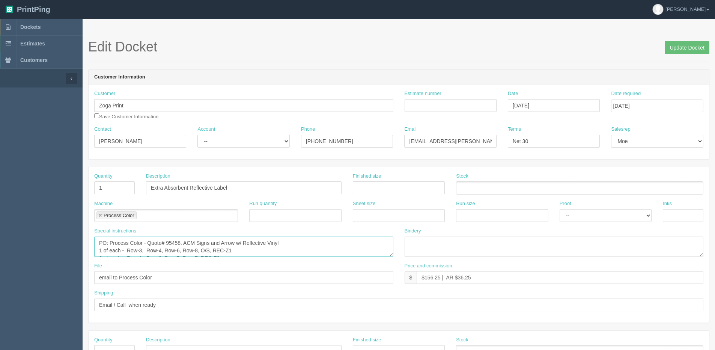
click at [281, 254] on textarea "PO: Process Color - Quote# 95458 1 of each - Row-3, Row-4, Row-6, Row-8, O/S, R…" at bounding box center [243, 246] width 299 height 20
type textarea "PO: Process Color - Quote# 95458. ACM Signs and Arrow w/ Reflective Vinyl 1 of …"
click at [687, 48] on input "Update Docket" at bounding box center [687, 47] width 45 height 13
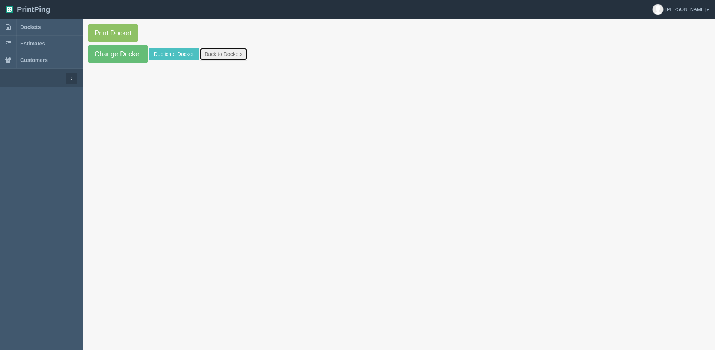
click at [236, 57] on link "Back to Dockets" at bounding box center [224, 54] width 48 height 13
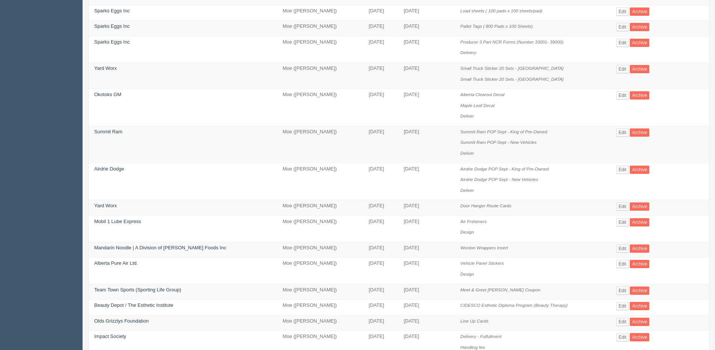
scroll to position [300, 0]
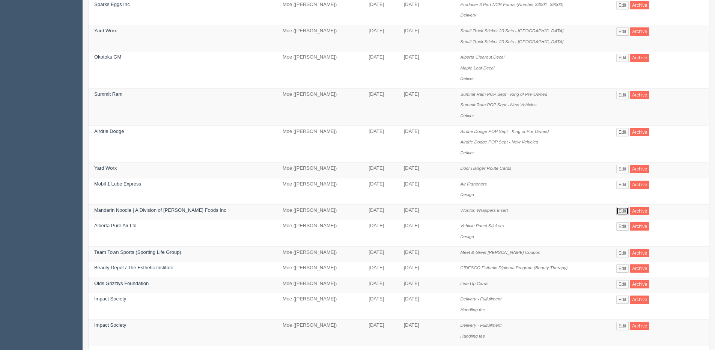
click at [616, 210] on link "Edit" at bounding box center [622, 211] width 12 height 8
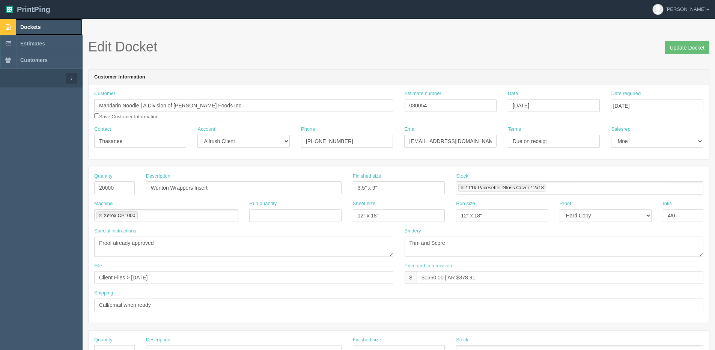
drag, startPoint x: 20, startPoint y: 26, endPoint x: 10, endPoint y: 27, distance: 10.2
click at [20, 26] on link "Dockets" at bounding box center [41, 27] width 83 height 17
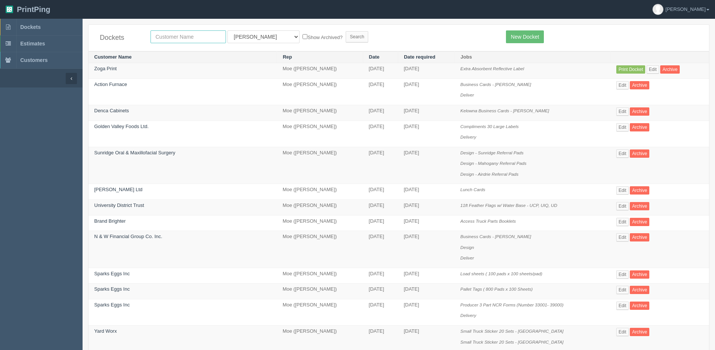
click at [196, 36] on input "text" at bounding box center [187, 36] width 75 height 13
type input "Canadian Constitution Foundation"
drag, startPoint x: 244, startPoint y: 34, endPoint x: 242, endPoint y: 44, distance: 10.5
click at [244, 35] on select "All Users [PERSON_NAME] Test 1 [PERSON_NAME] [PERSON_NAME] [PERSON_NAME] France…" at bounding box center [263, 36] width 72 height 13
select select "1"
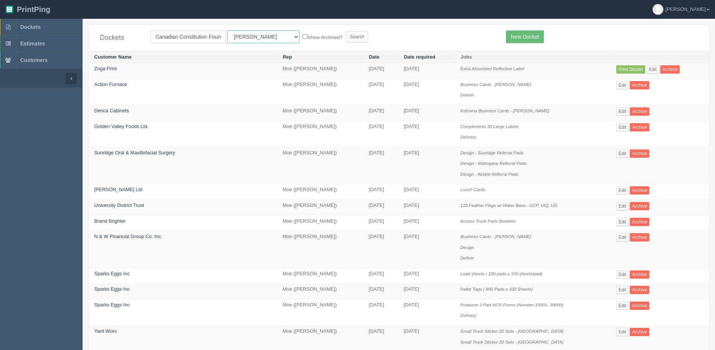
click at [227, 30] on select "All Users [PERSON_NAME] Test 1 [PERSON_NAME] [PERSON_NAME] [PERSON_NAME] France…" at bounding box center [263, 36] width 72 height 13
click at [302, 33] on label "Show Archived?" at bounding box center [322, 37] width 40 height 9
click at [302, 34] on input "Show Archived?" at bounding box center [304, 36] width 5 height 5
checkbox input "true"
click at [346, 39] on input "Search" at bounding box center [357, 36] width 23 height 11
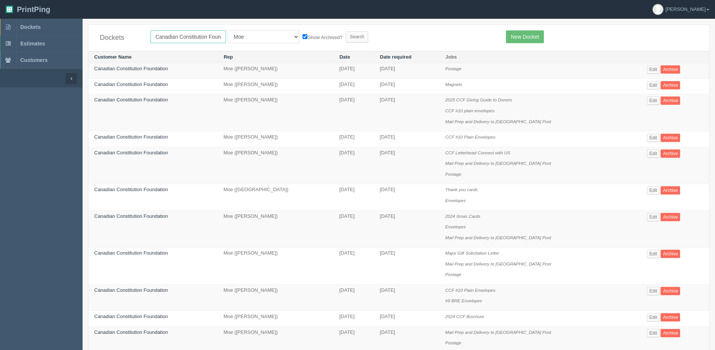
scroll to position [0, 16]
drag, startPoint x: 156, startPoint y: 38, endPoint x: 607, endPoint y: 13, distance: 451.3
type input "justice"
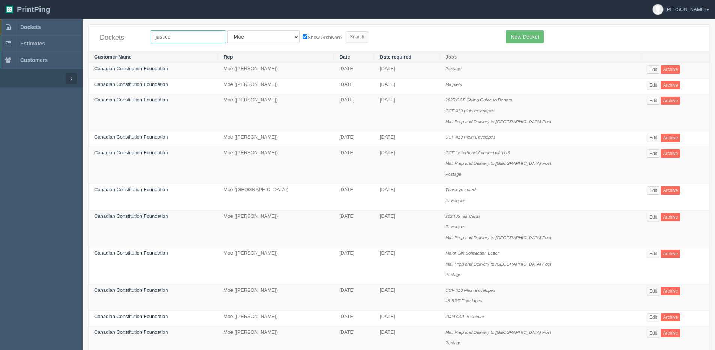
click at [346, 31] on input "Search" at bounding box center [357, 36] width 23 height 11
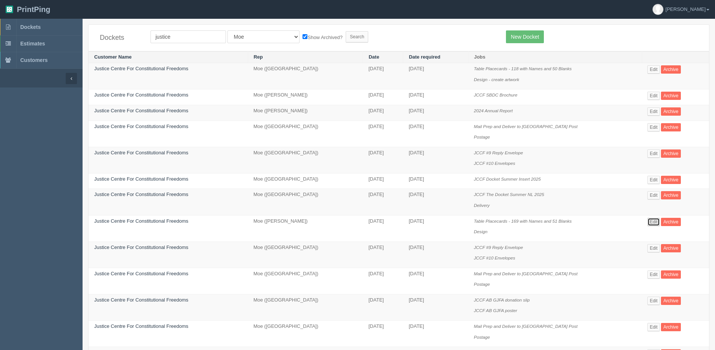
click at [654, 222] on link "Edit" at bounding box center [653, 222] width 12 height 8
click at [654, 72] on link "Edit" at bounding box center [653, 69] width 12 height 8
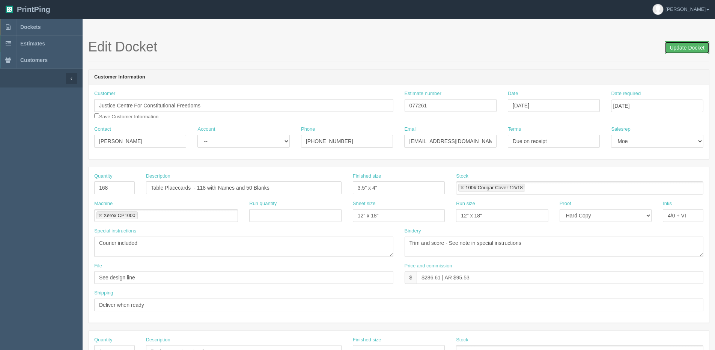
drag, startPoint x: 677, startPoint y: 43, endPoint x: 672, endPoint y: 43, distance: 4.9
click at [677, 43] on input "Update Docket" at bounding box center [687, 47] width 45 height 13
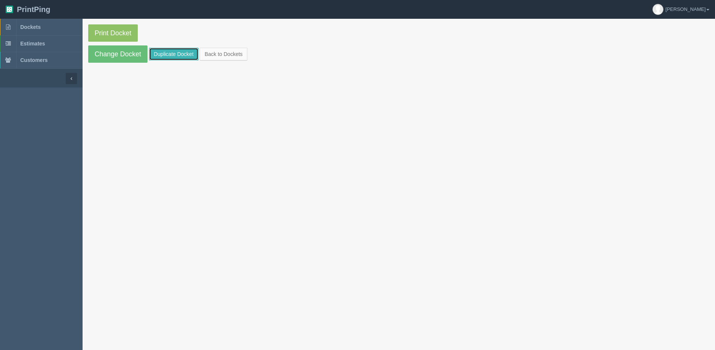
click at [167, 51] on link "Duplicate Docket" at bounding box center [174, 54] width 50 height 13
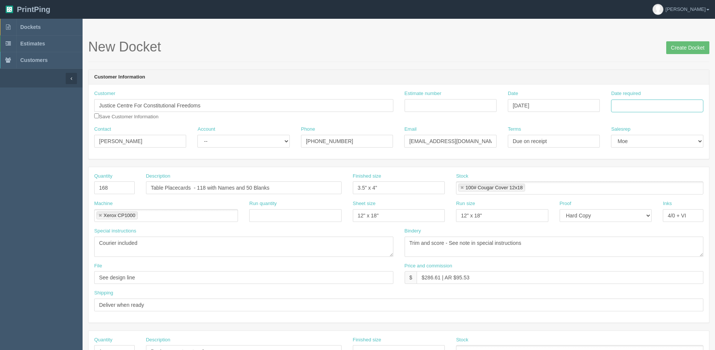
drag, startPoint x: 674, startPoint y: 105, endPoint x: 671, endPoint y: 99, distance: 6.9
click at [674, 105] on input "Date required" at bounding box center [657, 105] width 92 height 13
click at [634, 214] on th "[DATE]" at bounding box center [648, 209] width 70 height 11
click at [625, 167] on td "15" at bounding box center [628, 166] width 11 height 11
type input "[DATE]"
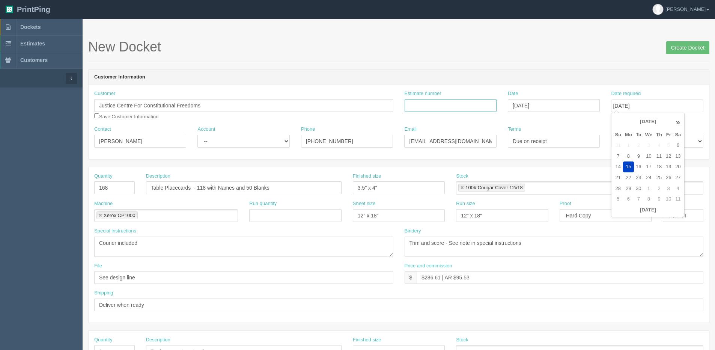
drag, startPoint x: 433, startPoint y: 105, endPoint x: 237, endPoint y: 105, distance: 195.9
click at [433, 105] on input "Estimate number" at bounding box center [450, 105] width 92 height 13
type input "077261"
drag, startPoint x: 198, startPoint y: 188, endPoint x: 205, endPoint y: 190, distance: 7.4
click at [205, 190] on input "Table Placecards - 118 with Names and 50 Blanks" at bounding box center [243, 187] width 195 height 13
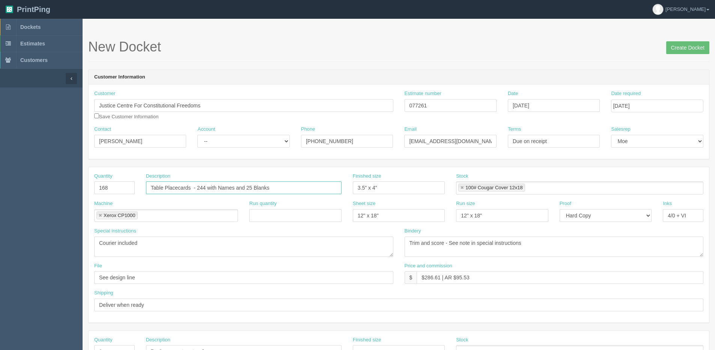
type input "Table Placecards - 244 with Names and 25 Blanks"
drag, startPoint x: 252, startPoint y: 144, endPoint x: 250, endPoint y: 149, distance: 5.4
click at [252, 144] on select "-- Existing Client Allrush Client Rep Client" at bounding box center [243, 141] width 92 height 13
click at [197, 135] on select "-- Existing Client Allrush Client Rep Client" at bounding box center [243, 141] width 92 height 13
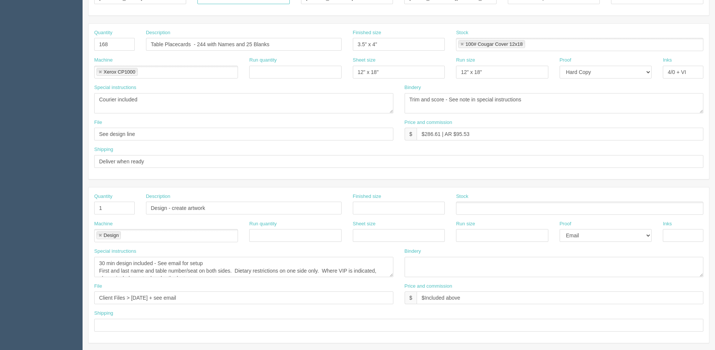
scroll to position [150, 0]
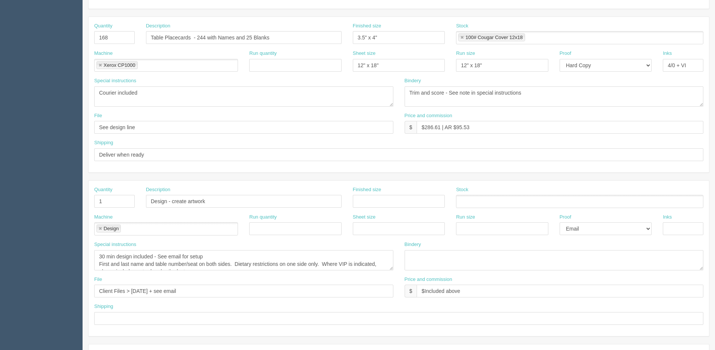
select select "Rep Client"
click at [319, 266] on textarea "30 min design included - See email for setup First and last name and table numb…" at bounding box center [243, 260] width 299 height 20
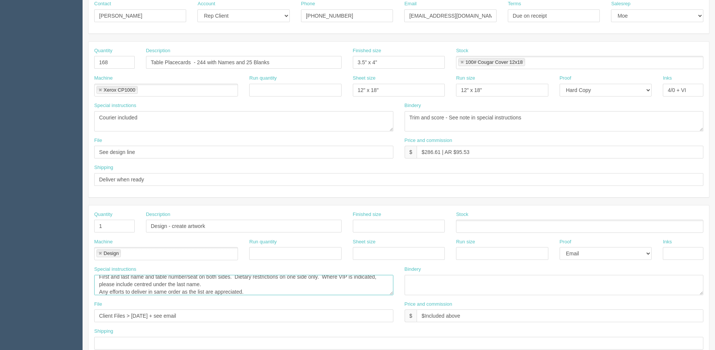
scroll to position [113, 0]
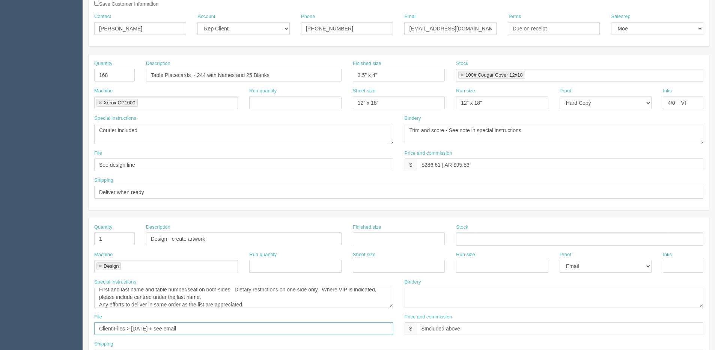
drag, startPoint x: 132, startPoint y: 328, endPoint x: 139, endPoint y: 328, distance: 6.8
click at [139, 328] on input "Client Files > June 2025 + see email" at bounding box center [243, 328] width 299 height 13
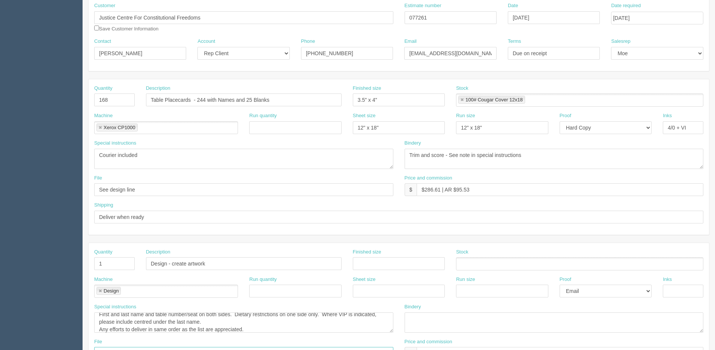
scroll to position [75, 0]
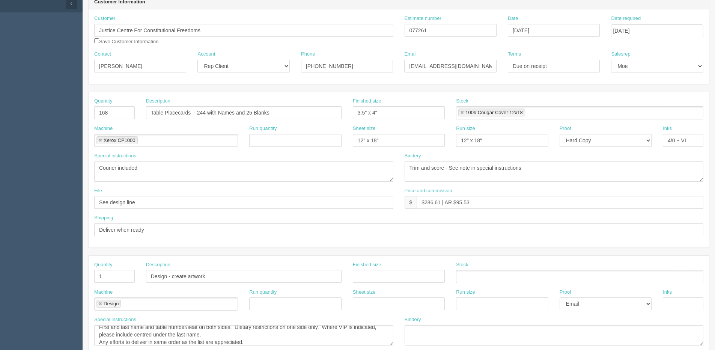
type input "Client Files > [DATE] + see email"
drag, startPoint x: 425, startPoint y: 204, endPoint x: 440, endPoint y: 204, distance: 15.4
click at [440, 204] on input "$286.61 | AR $95.53" at bounding box center [559, 202] width 287 height 13
drag, startPoint x: 456, startPoint y: 202, endPoint x: 571, endPoint y: 172, distance: 118.7
click at [558, 178] on div "Quantity 168 Description Table Placecards - 244 with Names and 25 Blanks Finish…" at bounding box center [399, 169] width 620 height 155
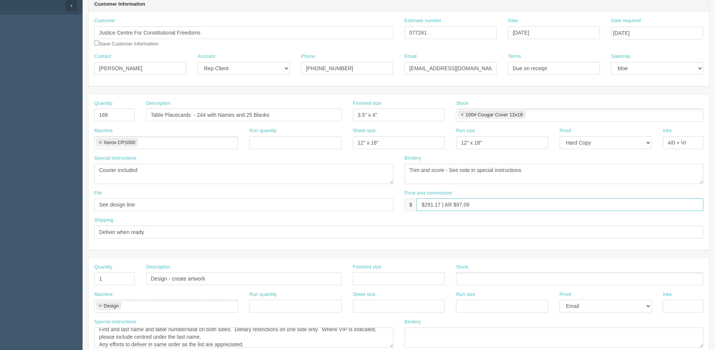
scroll to position [0, 0]
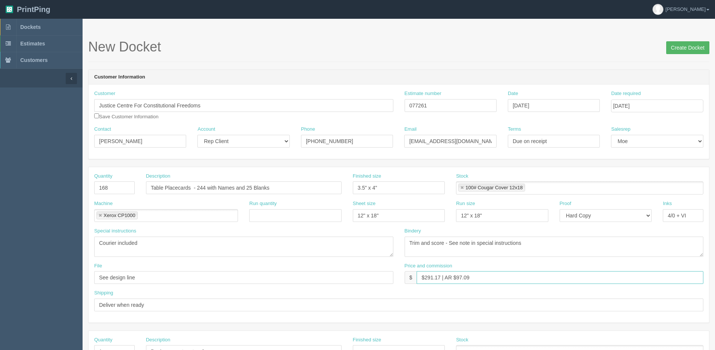
type input "$291.17 | AR $97.09"
click at [683, 48] on input "Create Docket" at bounding box center [687, 47] width 43 height 13
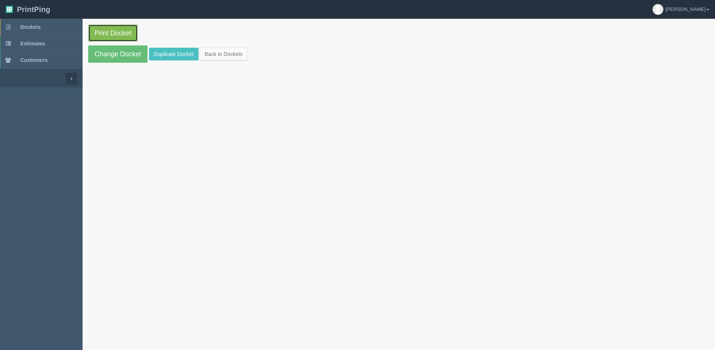
click at [107, 36] on link "Print Docket" at bounding box center [113, 32] width 50 height 17
click at [102, 54] on link "Change Docket" at bounding box center [117, 53] width 59 height 17
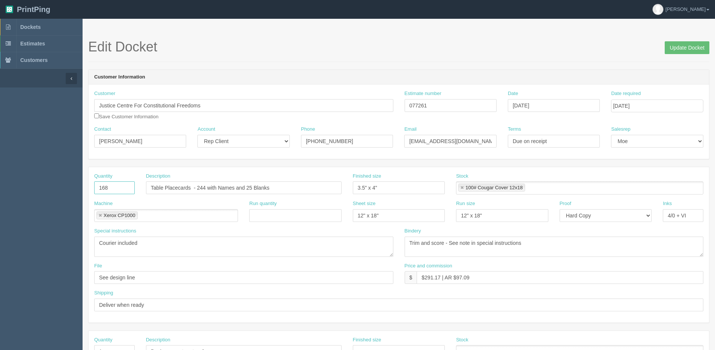
drag, startPoint x: 111, startPoint y: 189, endPoint x: 34, endPoint y: 189, distance: 76.9
click at [34, 189] on section "Dockets Estimates Customers" at bounding box center [357, 350] width 715 height 663
type input "269"
click at [690, 47] on input "Update Docket" at bounding box center [687, 47] width 45 height 13
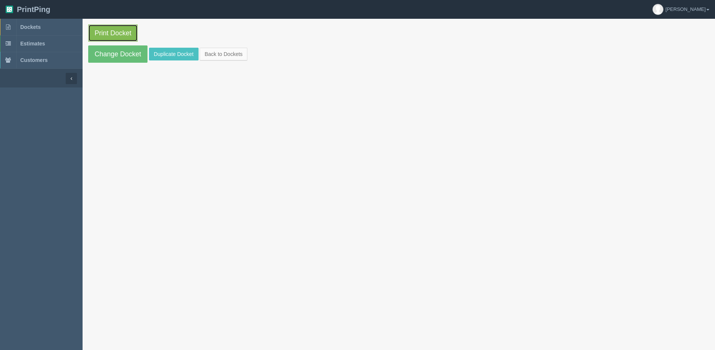
click at [121, 39] on link "Print Docket" at bounding box center [113, 32] width 50 height 17
click at [229, 51] on link "Back to Dockets" at bounding box center [224, 54] width 48 height 13
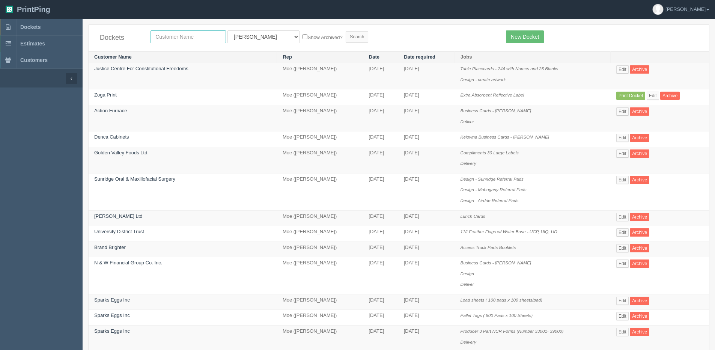
click at [173, 40] on input "text" at bounding box center [187, 36] width 75 height 13
type input "impact society"
click at [261, 35] on select "All Users [PERSON_NAME] Test 1 [PERSON_NAME] [PERSON_NAME] [PERSON_NAME] France…" at bounding box center [263, 36] width 72 height 13
select select "1"
click at [227, 30] on select "All Users [PERSON_NAME] Test 1 [PERSON_NAME] [PERSON_NAME] [PERSON_NAME] France…" at bounding box center [263, 36] width 72 height 13
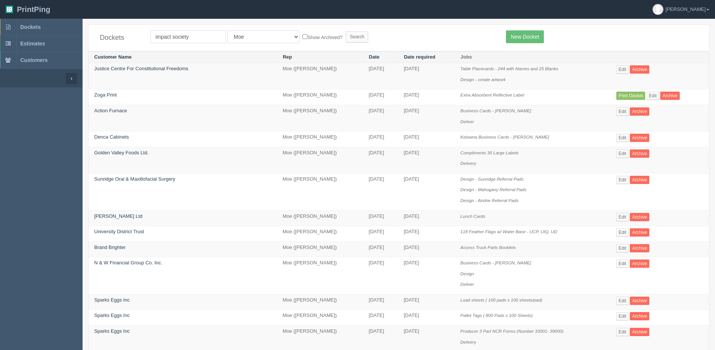
click at [302, 38] on label "Show Archived?" at bounding box center [322, 37] width 40 height 9
click at [302, 38] on input "Show Archived?" at bounding box center [304, 36] width 5 height 5
checkbox input "true"
click at [346, 38] on input "Search" at bounding box center [357, 36] width 23 height 11
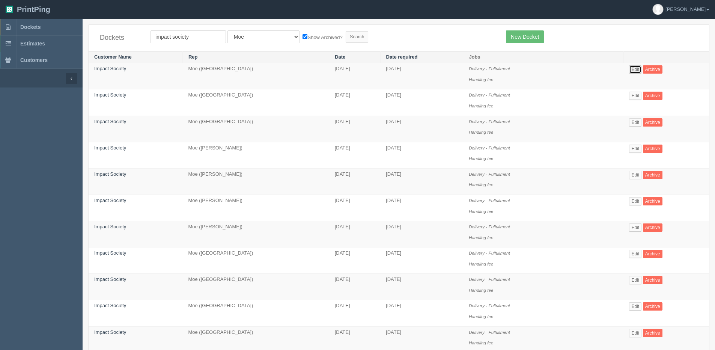
drag, startPoint x: 634, startPoint y: 71, endPoint x: 608, endPoint y: 96, distance: 35.8
click at [634, 70] on link "Edit" at bounding box center [635, 69] width 12 height 8
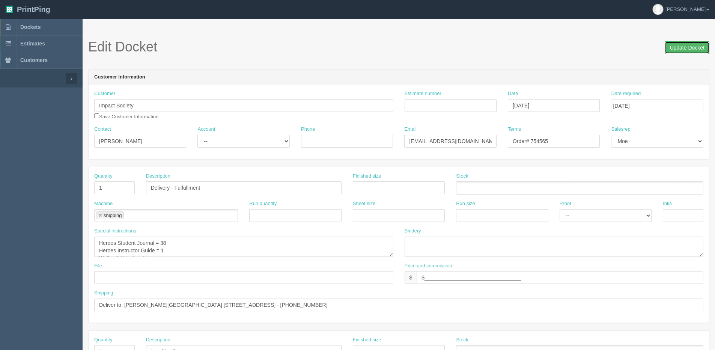
click at [678, 50] on input "Update Docket" at bounding box center [687, 47] width 45 height 13
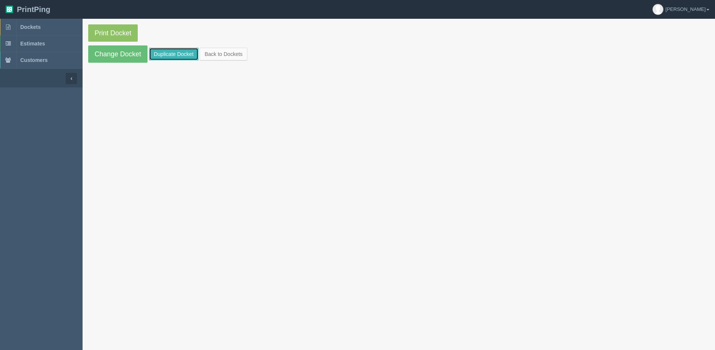
click at [173, 55] on link "Duplicate Docket" at bounding box center [174, 54] width 50 height 13
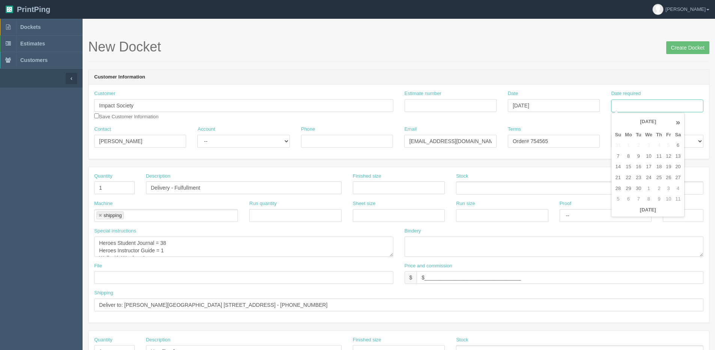
click at [647, 105] on input "Date required" at bounding box center [657, 105] width 92 height 13
click at [630, 215] on div "« [DATE] » Su Mo Tu We Th Fr Sa 31 1 2 3 4 5 6 7 8 9 10 11 12 13 14 15 16 17 18…" at bounding box center [648, 165] width 74 height 105
click at [630, 167] on td "15" at bounding box center [628, 166] width 11 height 11
type input "[DATE]"
drag, startPoint x: 540, startPoint y: 141, endPoint x: 598, endPoint y: 131, distance: 59.4
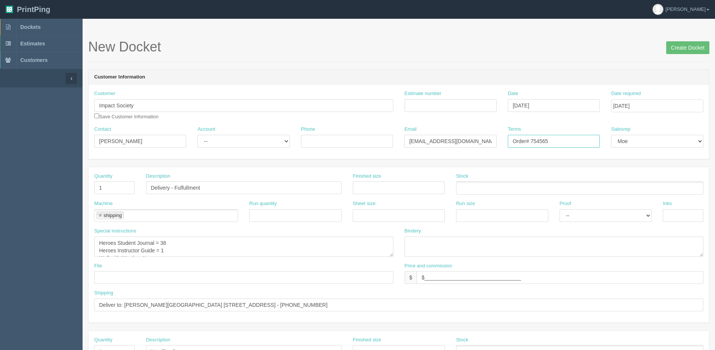
click at [598, 131] on div "Terms Order# 754565" at bounding box center [554, 137] width 92 height 22
type input "Order# 754637"
drag, startPoint x: 159, startPoint y: 244, endPoint x: 170, endPoint y: 245, distance: 10.5
click at [170, 245] on textarea "Heroes Student Journal = 38 Heroes Instructor Guide = 1 Wall with Words = 1" at bounding box center [243, 246] width 299 height 20
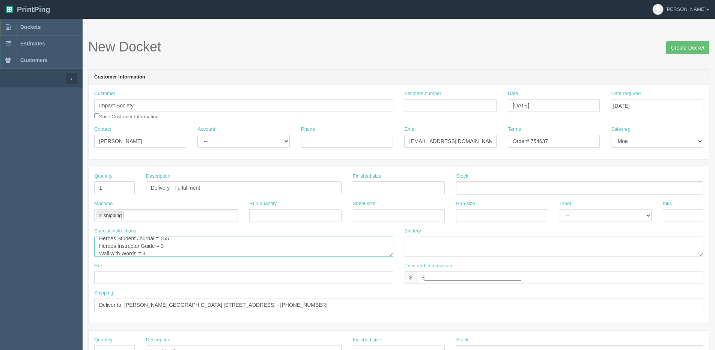
type textarea "Heroes Student Journal = 155 Heroes Instructor Guide = 3 Wall with Words = 3"
drag, startPoint x: 124, startPoint y: 303, endPoint x: 604, endPoint y: 304, distance: 479.9
click at [604, 304] on input "Deliver to: [PERSON_NAME][GEOGRAPHIC_DATA] [STREET_ADDRESS] - [PHONE_NUMBER]" at bounding box center [398, 304] width 609 height 13
paste input "[PERSON_NAME] [PERSON_NAME][GEOGRAPHIC_DATA] & [GEOGRAPHIC_DATA] [STREET_ADDRES…"
click at [152, 301] on input "Deliver to: [PERSON_NAME] [PERSON_NAME] High School & [GEOGRAPHIC_DATA] [STREET…" at bounding box center [398, 304] width 609 height 13
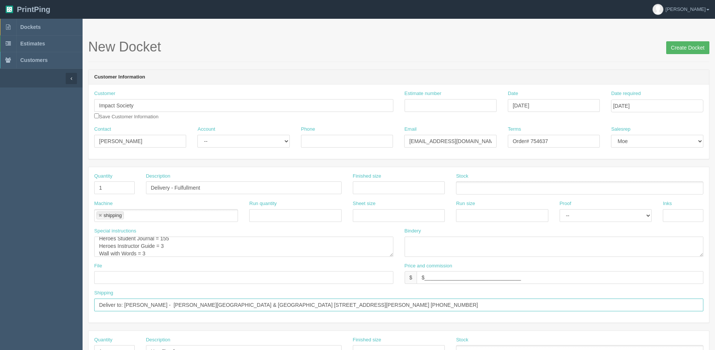
type input "Deliver to: [PERSON_NAME] - [PERSON_NAME][GEOGRAPHIC_DATA] & [GEOGRAPHIC_DATA] …"
click at [675, 52] on input "Create Docket" at bounding box center [687, 47] width 43 height 13
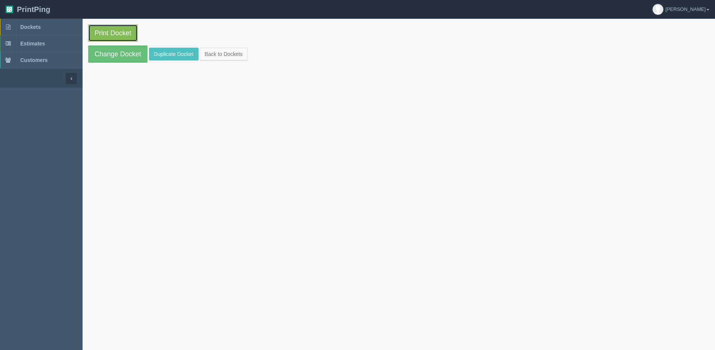
click at [122, 36] on link "Print Docket" at bounding box center [113, 32] width 50 height 17
drag, startPoint x: 215, startPoint y: 60, endPoint x: 90, endPoint y: 92, distance: 129.0
click at [215, 60] on section "Print Docket Change Docket Duplicate Docket Back to Dockets" at bounding box center [399, 44] width 632 height 50
drag, startPoint x: 241, startPoint y: 55, endPoint x: 233, endPoint y: 54, distance: 8.0
click at [241, 55] on link "Back to Dockets" at bounding box center [224, 54] width 48 height 13
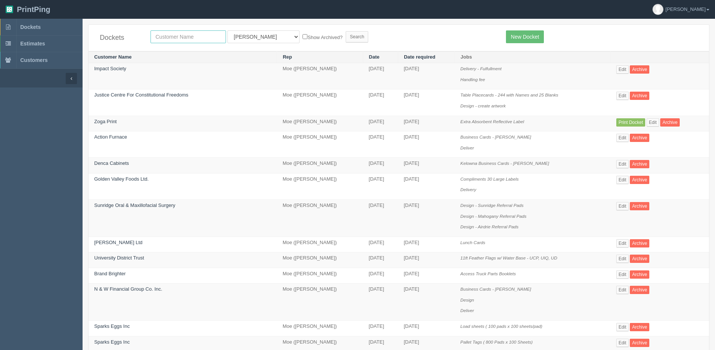
click at [176, 39] on input "text" at bounding box center [187, 36] width 75 height 13
type input "impact"
click at [346, 31] on input "Search" at bounding box center [357, 36] width 23 height 11
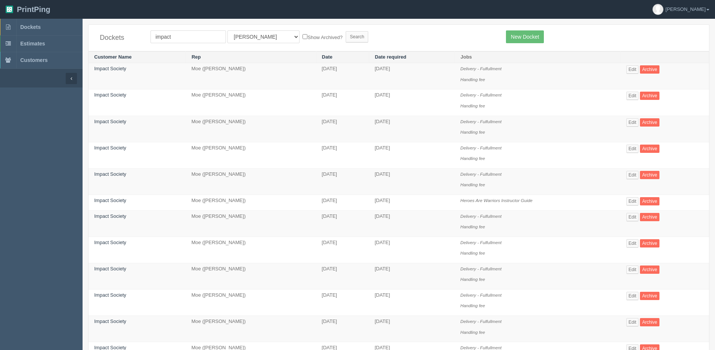
click at [632, 127] on td "Edit Archive" at bounding box center [665, 129] width 88 height 26
click at [633, 122] on link "Edit" at bounding box center [632, 122] width 12 height 8
click at [631, 218] on link "Edit" at bounding box center [632, 217] width 12 height 8
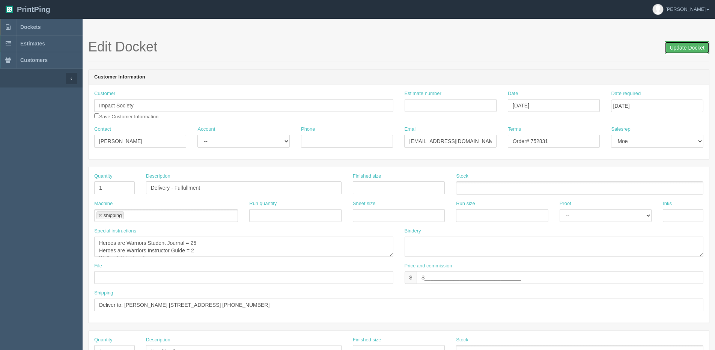
click at [680, 44] on input "Update Docket" at bounding box center [687, 47] width 45 height 13
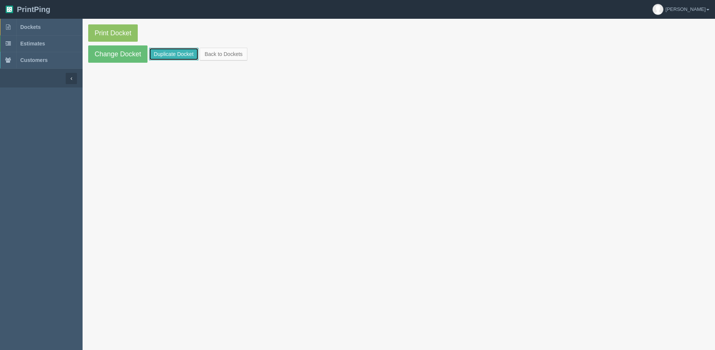
click at [170, 53] on link "Duplicate Docket" at bounding box center [174, 54] width 50 height 13
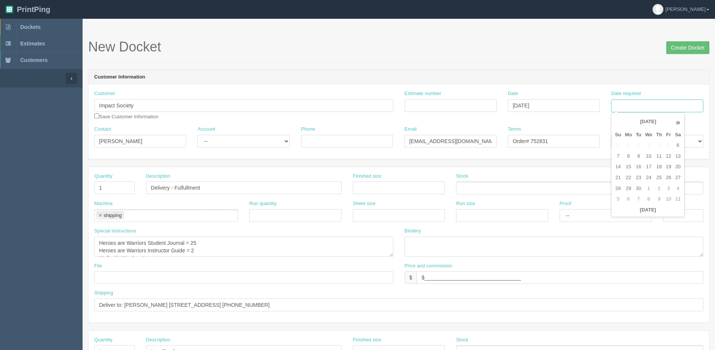
click at [674, 99] on input "Date required" at bounding box center [657, 105] width 92 height 13
click at [635, 214] on th "[DATE]" at bounding box center [648, 209] width 70 height 11
click at [628, 167] on td "15" at bounding box center [628, 166] width 11 height 11
type input "[DATE]"
click at [195, 242] on textarea "Heroes are Warriors Student Journal = 25 Heroes are Warriors Instructor Guide =…" at bounding box center [243, 246] width 299 height 20
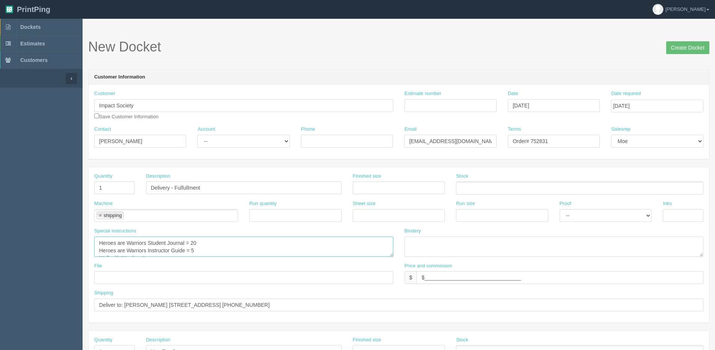
scroll to position [5, 0]
type textarea "Heroes are Warriors Student Journal = 20 Heroes are Warriors Instructor Guide =…"
drag, startPoint x: 125, startPoint y: 302, endPoint x: 652, endPoint y: 304, distance: 527.9
click at [652, 304] on input "Deliver to: [PERSON_NAME] [STREET_ADDRESS] [PHONE_NUMBER]" at bounding box center [398, 304] width 609 height 13
paste input "[PERSON_NAME] Many Bears Siksika Prevention & Early Intervention [STREET_ADDRES…"
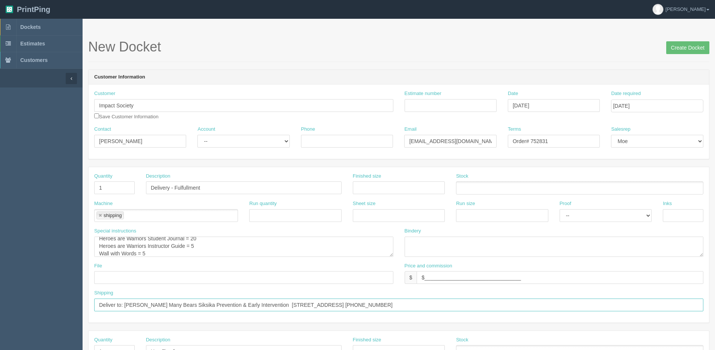
click at [173, 304] on input "Deliver to: [PERSON_NAME] Many Bears Siksika Prevention & Early Intervention [S…" at bounding box center [398, 304] width 609 height 13
type input "Deliver to: [PERSON_NAME] Many Bears - Siksika Prevention & Early Intervention …"
drag, startPoint x: 535, startPoint y: 141, endPoint x: 686, endPoint y: 116, distance: 153.3
click at [680, 113] on div "Customer Impact Society Save Customer Information Estimate number Date [DATE] D…" at bounding box center [399, 121] width 620 height 74
type input "Order# 754693"
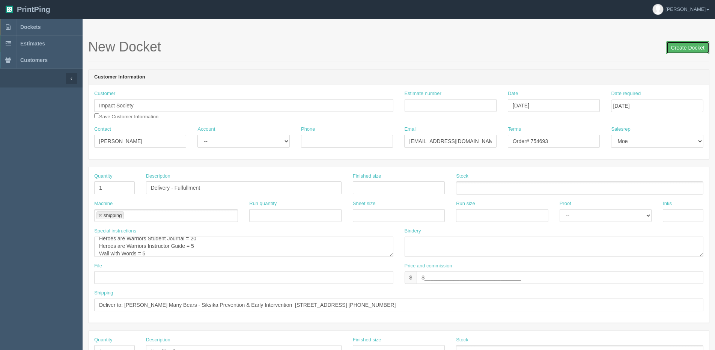
drag, startPoint x: 677, startPoint y: 50, endPoint x: 667, endPoint y: 24, distance: 27.3
click at [671, 49] on input "Create Docket" at bounding box center [687, 47] width 43 height 13
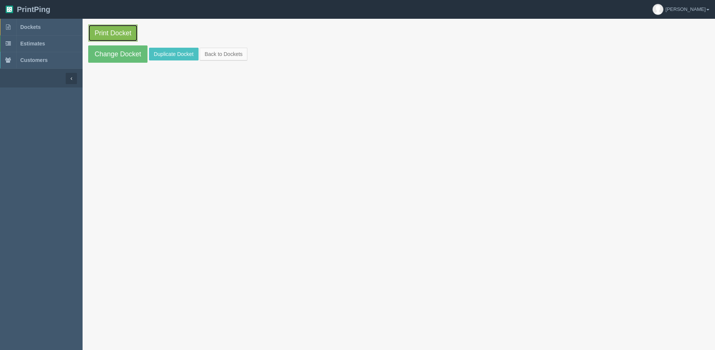
click at [122, 32] on link "Print Docket" at bounding box center [113, 32] width 50 height 17
click at [221, 59] on link "Back to Dockets" at bounding box center [224, 54] width 48 height 13
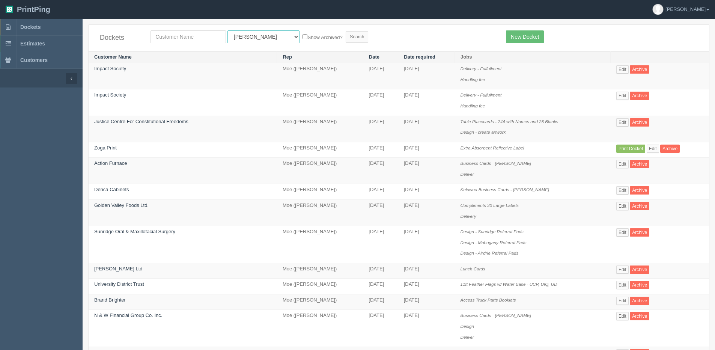
click at [254, 38] on select "All Users Ali Ali Test 1 Aly Amy Ankit Arif Brandon Dan France Greg Jim Mark Ma…" at bounding box center [263, 36] width 72 height 13
select select "1"
click at [227, 30] on select "All Users Ali Ali Test 1 Aly Amy Ankit Arif Brandon Dan France Greg Jim Mark Ma…" at bounding box center [263, 36] width 72 height 13
drag, startPoint x: 284, startPoint y: 36, endPoint x: 337, endPoint y: 34, distance: 52.6
click at [302, 36] on label "Show Archived?" at bounding box center [322, 37] width 40 height 9
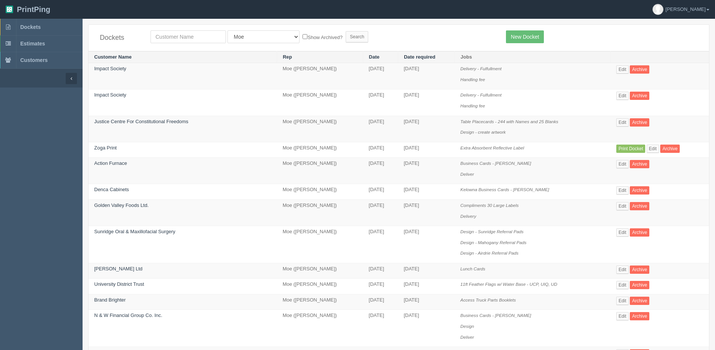
click at [302, 36] on input "Show Archived?" at bounding box center [304, 36] width 5 height 5
checkbox input "true"
drag, startPoint x: 348, startPoint y: 32, endPoint x: 337, endPoint y: 35, distance: 11.1
click at [347, 33] on form "All Users Ali Ali Test 1 Aly Amy Ankit Arif Brandon Dan France Greg Jim Mark Ma…" at bounding box center [322, 36] width 344 height 13
click at [346, 35] on input "Search" at bounding box center [357, 36] width 23 height 11
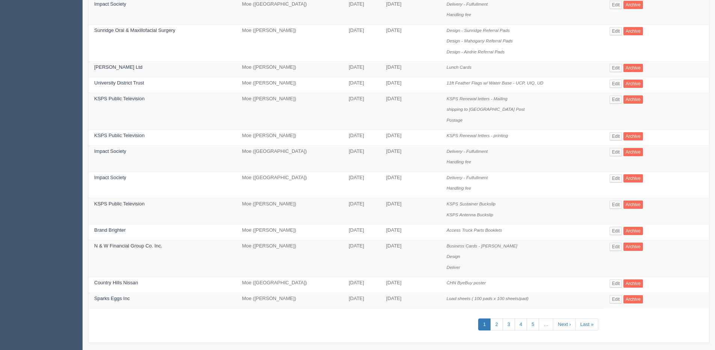
scroll to position [344, 0]
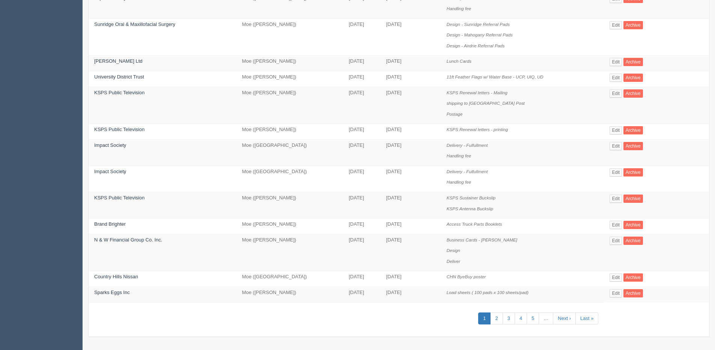
click at [42, 51] on aside "Dockets Estimates Customers" at bounding box center [41, 12] width 83 height 675
